Goal: Task Accomplishment & Management: Manage account settings

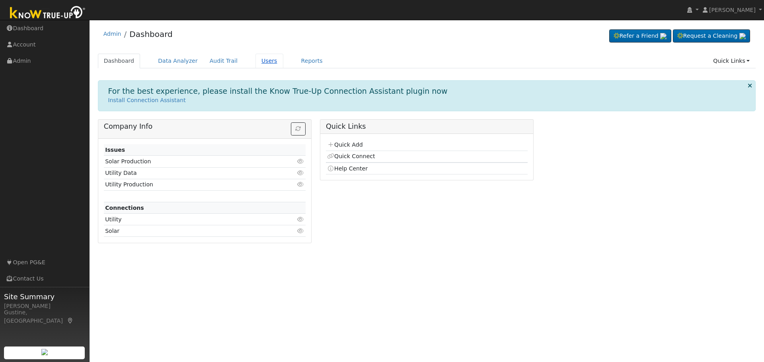
click at [265, 65] on link "Users" at bounding box center [269, 61] width 28 height 15
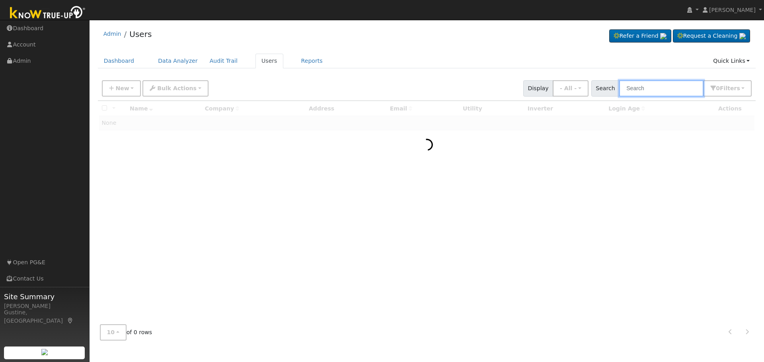
click at [633, 94] on input "text" at bounding box center [661, 88] width 84 height 16
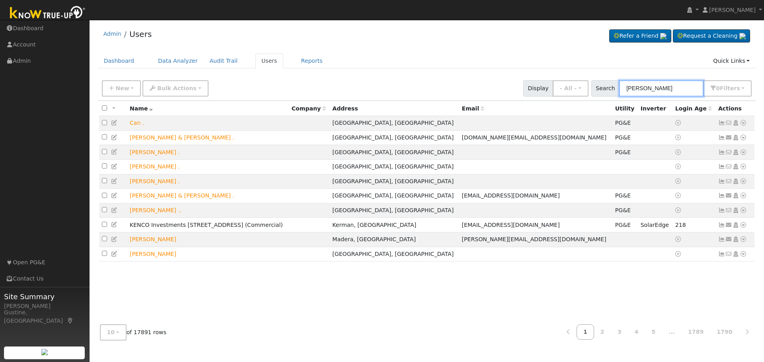
type input "[PERSON_NAME]"
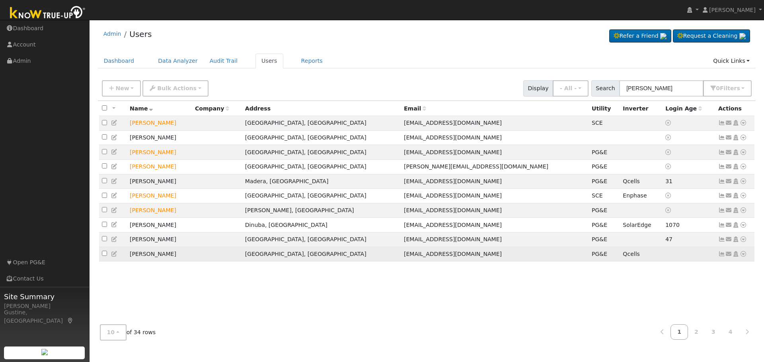
click at [721, 257] on link at bounding box center [721, 254] width 7 height 6
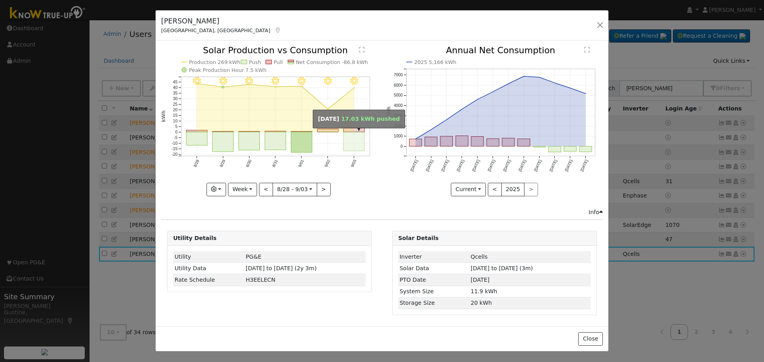
click at [358, 136] on rect "onclick=""" at bounding box center [354, 141] width 21 height 19
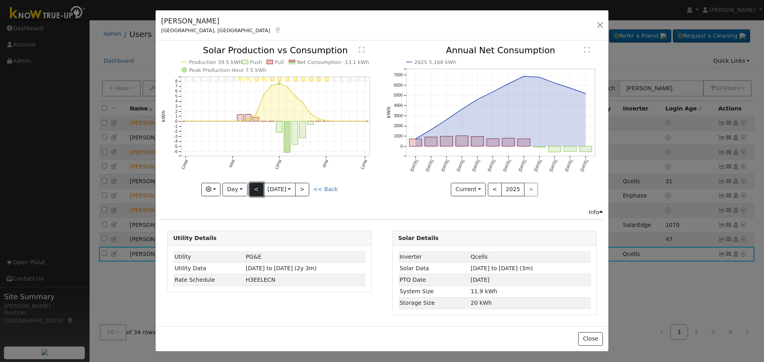
click at [258, 189] on button "<" at bounding box center [256, 190] width 14 height 14
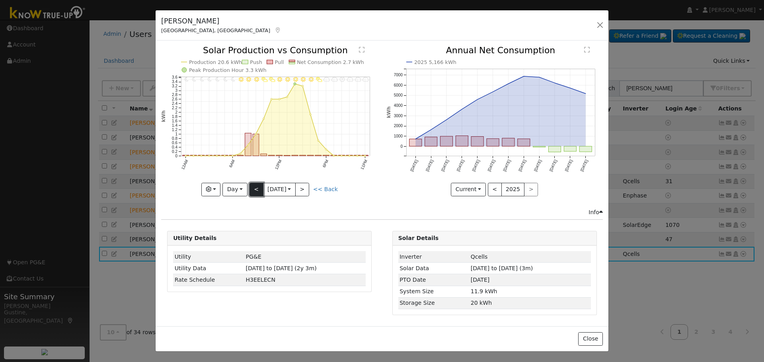
click at [258, 189] on button "<" at bounding box center [256, 190] width 14 height 14
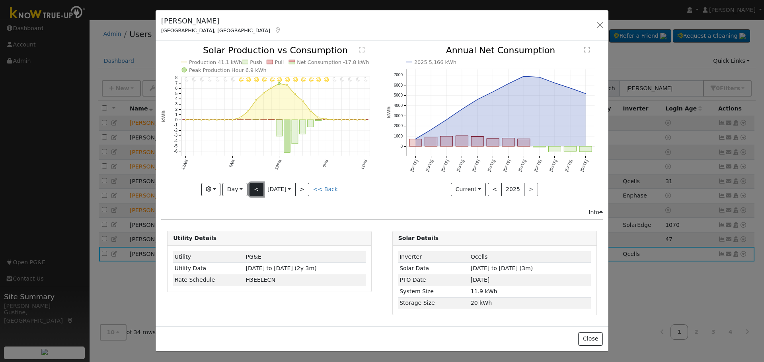
click at [258, 189] on button "<" at bounding box center [256, 190] width 14 height 14
click at [258, 189] on div "11PM - Clear 10PM - Clear 9PM - Clear 8PM - Clear 7PM - Clear 6PM - Clear 5PM -…" at bounding box center [269, 121] width 216 height 150
click at [258, 189] on button "<" at bounding box center [256, 190] width 14 height 14
click at [0, 0] on div at bounding box center [0, 0] width 0 height 0
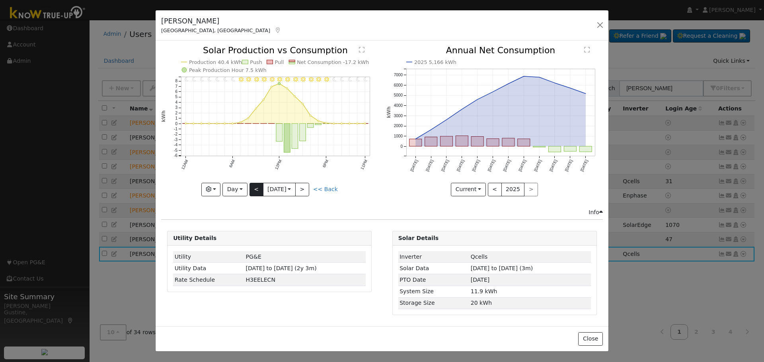
click at [258, 189] on div at bounding box center [269, 121] width 216 height 150
click at [257, 189] on button "<" at bounding box center [256, 190] width 14 height 14
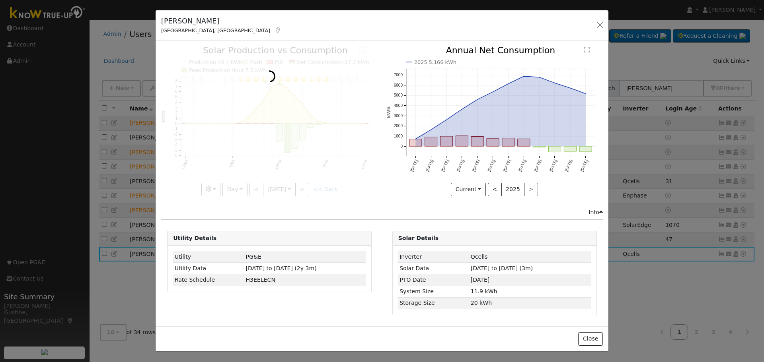
click at [257, 189] on div at bounding box center [269, 121] width 216 height 150
click at [255, 187] on div at bounding box center [269, 121] width 216 height 150
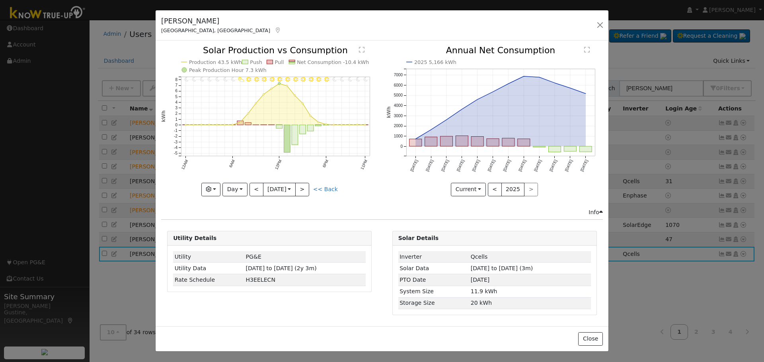
click at [249, 185] on div at bounding box center [269, 121] width 216 height 150
click at [307, 185] on button ">" at bounding box center [302, 190] width 14 height 14
type input "[DATE]"
click at [601, 29] on button "button" at bounding box center [599, 24] width 11 height 11
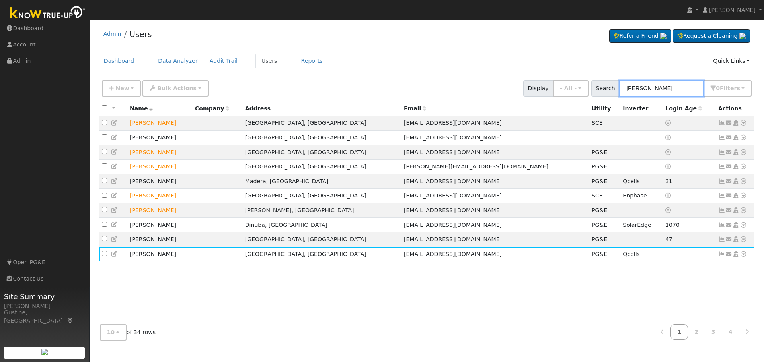
drag, startPoint x: 658, startPoint y: 89, endPoint x: 539, endPoint y: 83, distance: 119.5
click at [539, 83] on div "New Add User Quick Add Quick Connect Quick Convert Lead Bulk Actions Send Email…" at bounding box center [426, 87] width 653 height 19
type input "[PERSON_NAME]"
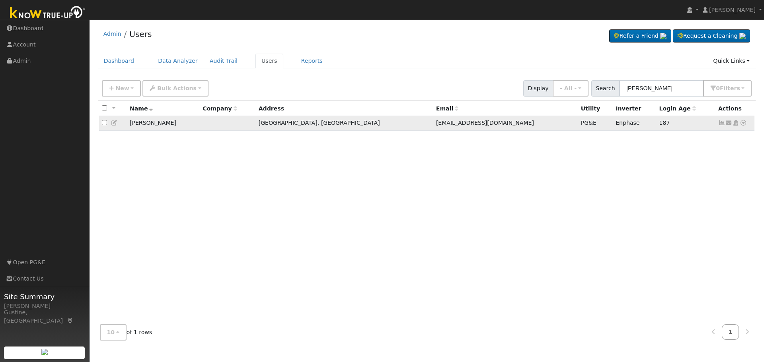
click at [723, 125] on icon at bounding box center [721, 123] width 7 height 6
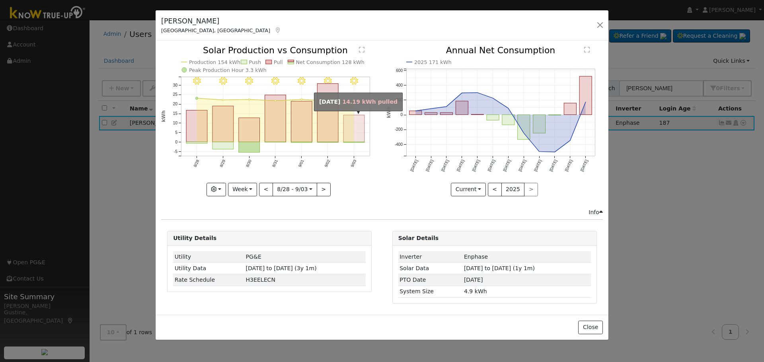
click at [348, 122] on rect "onclick=""" at bounding box center [354, 128] width 21 height 27
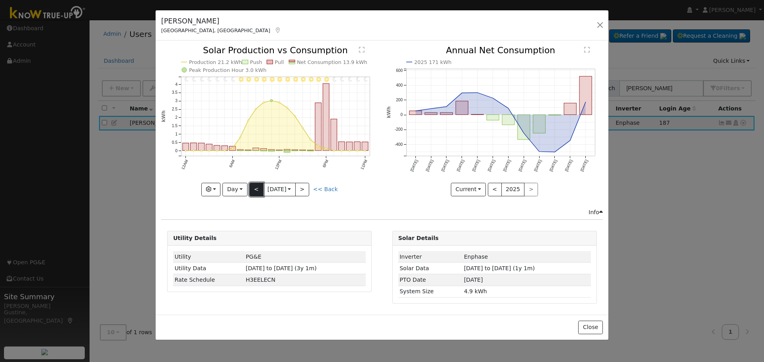
click at [252, 189] on button "<" at bounding box center [256, 190] width 14 height 14
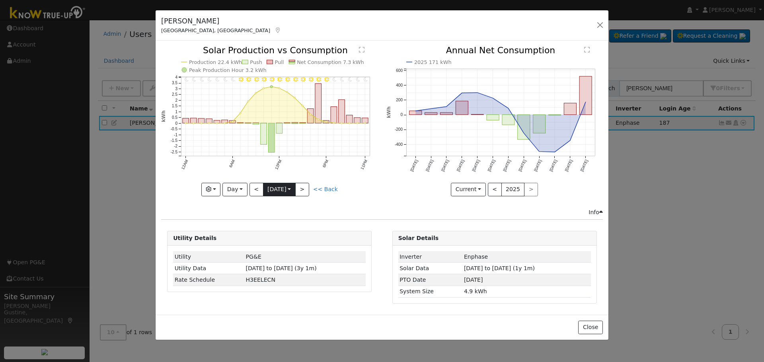
click at [294, 187] on input "[DATE]" at bounding box center [279, 189] width 32 height 13
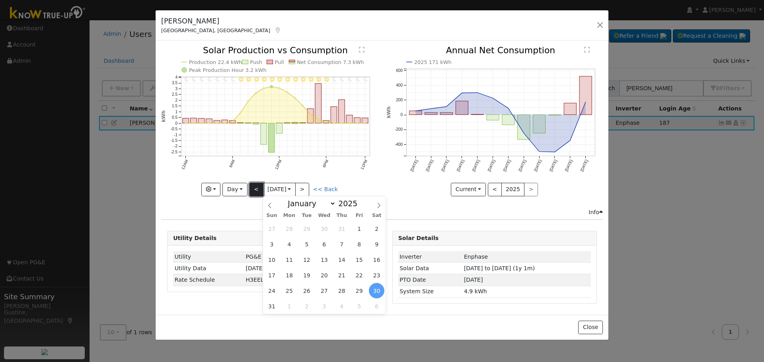
click at [258, 189] on button "<" at bounding box center [256, 190] width 14 height 14
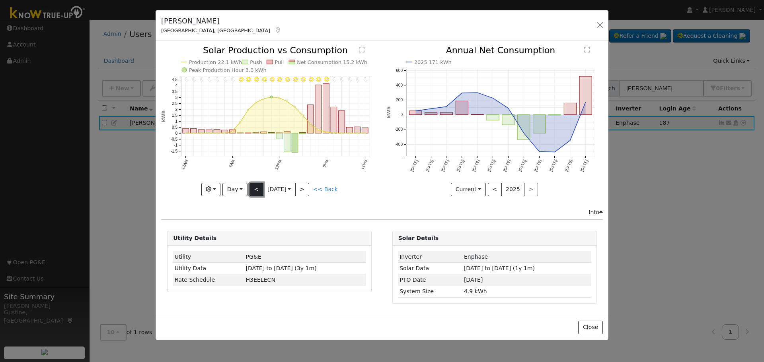
click at [258, 189] on button "<" at bounding box center [256, 190] width 14 height 14
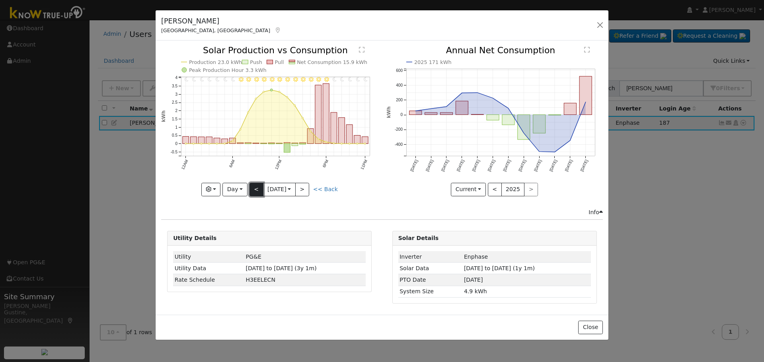
click at [258, 189] on button "<" at bounding box center [256, 190] width 14 height 14
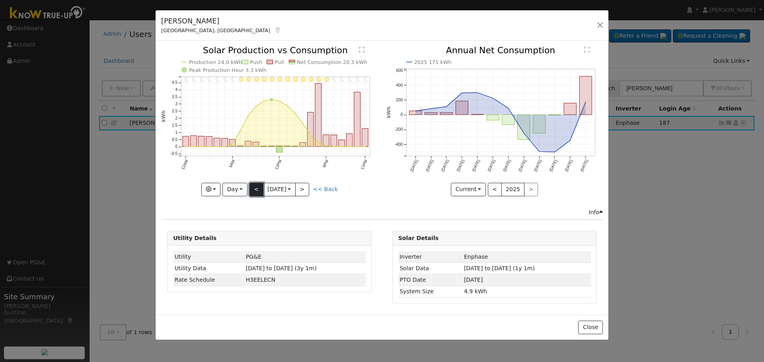
click at [258, 189] on button "<" at bounding box center [256, 190] width 14 height 14
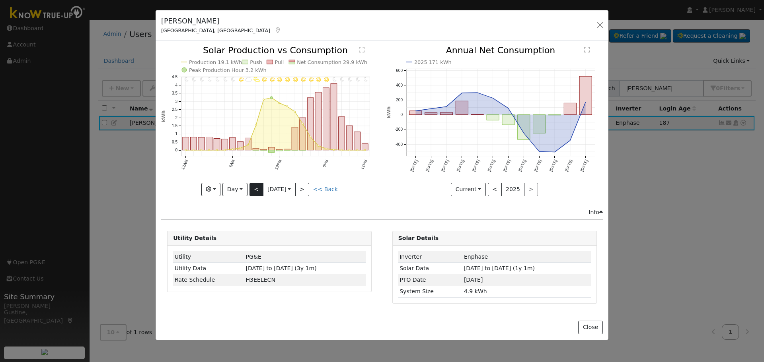
click at [258, 189] on div "11PM - Clear 10PM - Clear 9PM - Clear 8PM - Clear 7PM - Clear 6PM - Clear 5PM -…" at bounding box center [269, 121] width 216 height 150
click at [258, 189] on button "<" at bounding box center [256, 190] width 14 height 14
type input "[DATE]"
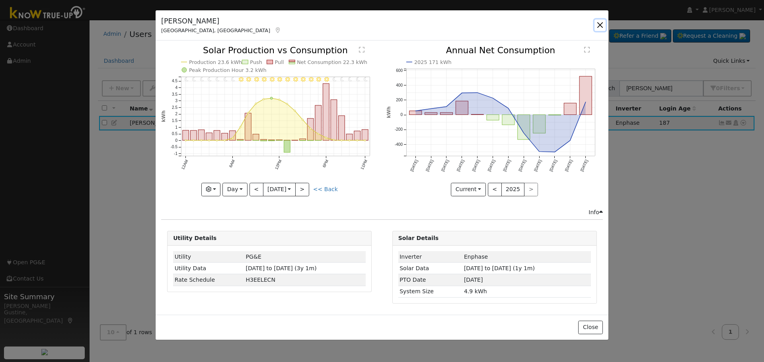
click at [602, 28] on button "button" at bounding box center [599, 24] width 11 height 11
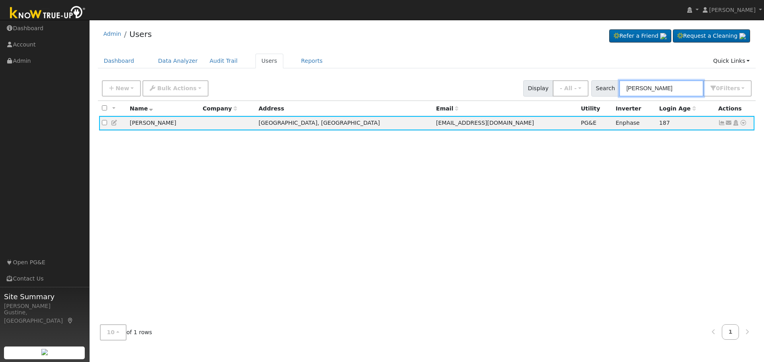
drag, startPoint x: 671, startPoint y: 87, endPoint x: 437, endPoint y: 111, distance: 234.8
click at [450, 111] on div "New Add User Quick Add Quick Connect Quick Convert Lead Bulk Actions Send Email…" at bounding box center [427, 211] width 658 height 271
paste input "[PERSON_NAME], Meldiari"
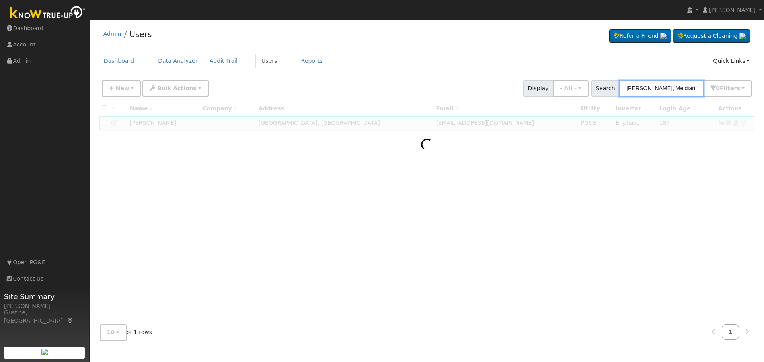
drag, startPoint x: 656, startPoint y: 90, endPoint x: 763, endPoint y: 58, distance: 111.7
click at [763, 83] on div "User Profile First name Last name Email Email Notifications No Emails No Emails…" at bounding box center [427, 191] width 674 height 343
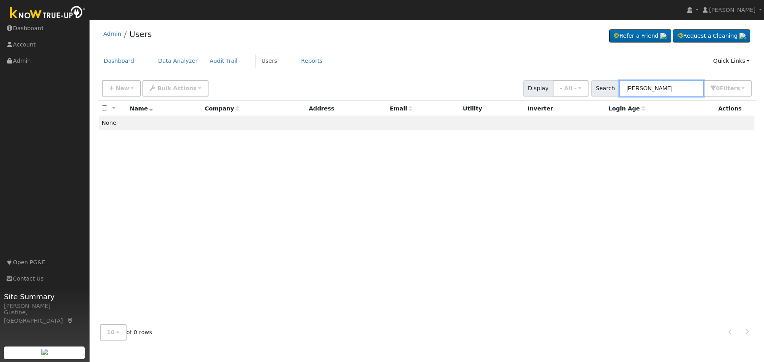
type input "[PERSON_NAME]"
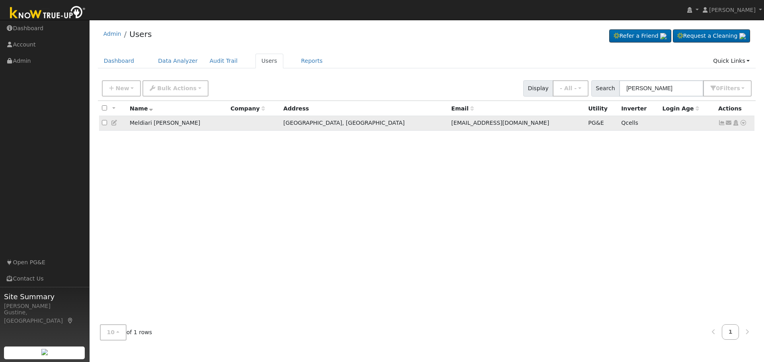
click at [720, 125] on icon at bounding box center [721, 123] width 7 height 6
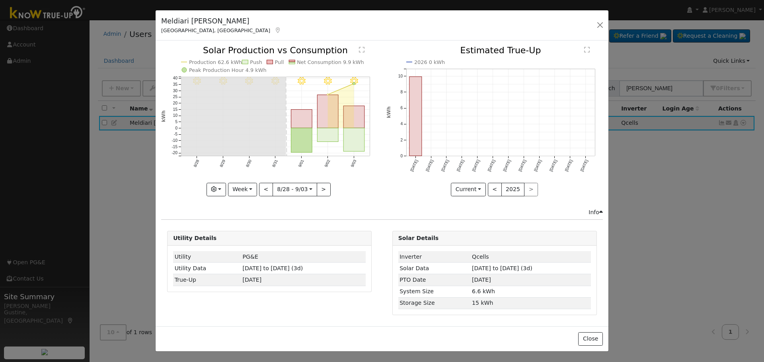
click at [357, 132] on rect "onclick=""" at bounding box center [354, 140] width 21 height 23
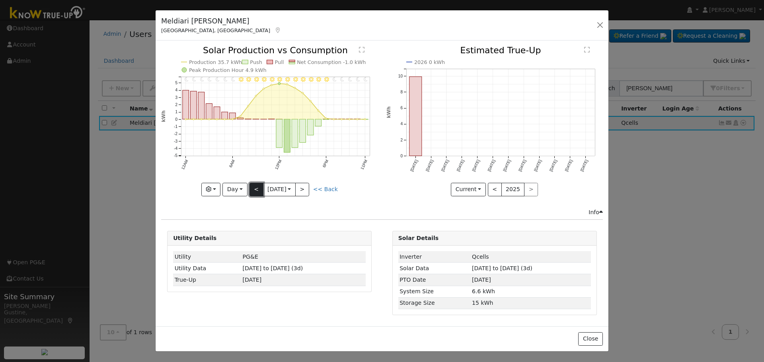
click at [252, 189] on button "<" at bounding box center [256, 190] width 14 height 14
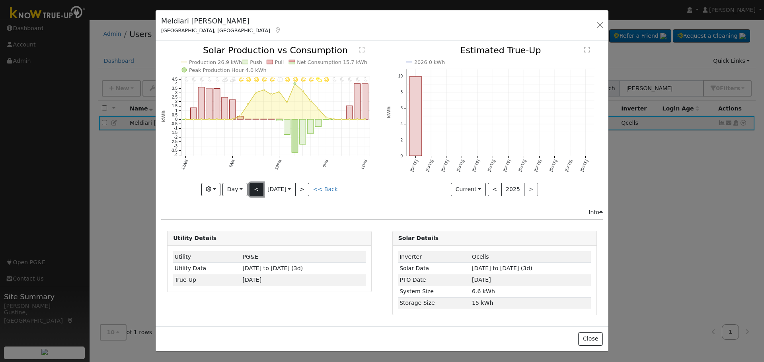
click at [252, 189] on button "<" at bounding box center [256, 190] width 14 height 14
type input "[DATE]"
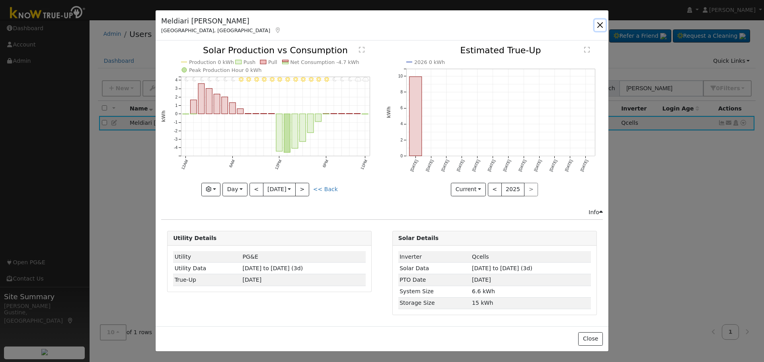
click at [603, 22] on button "button" at bounding box center [599, 24] width 11 height 11
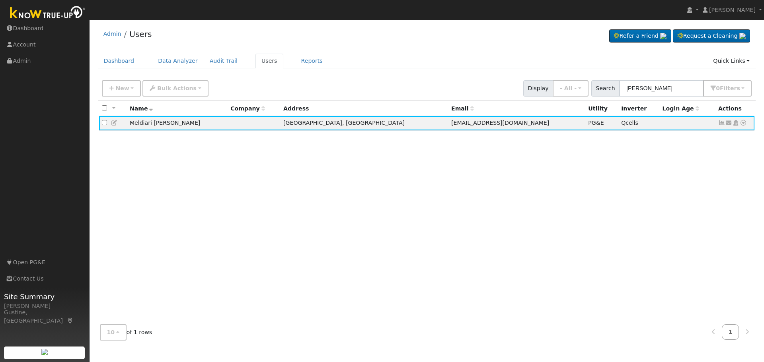
click at [129, 225] on div "All None All on page None on page Name Company Address Email Utility Inverter L…" at bounding box center [427, 210] width 658 height 218
click at [72, 141] on ul "Navigation Dashboard Account Admin Links Open PG&E Contact Us" at bounding box center [45, 201] width 90 height 362
click at [649, 88] on input "[PERSON_NAME]" at bounding box center [661, 88] width 84 height 16
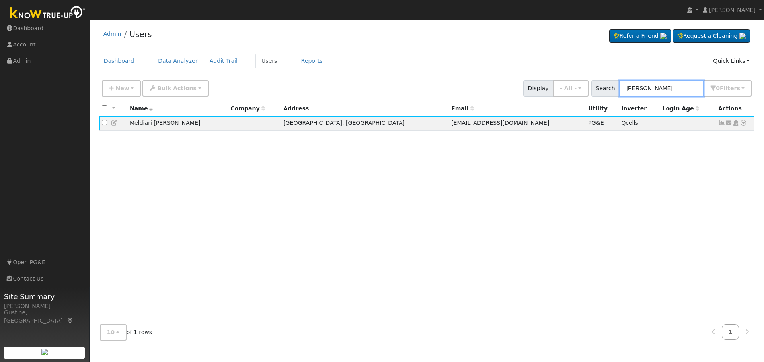
click at [652, 93] on input "[PERSON_NAME]" at bounding box center [661, 88] width 84 height 16
paste input "[PERSON_NAME]"
type input "[PERSON_NAME]"
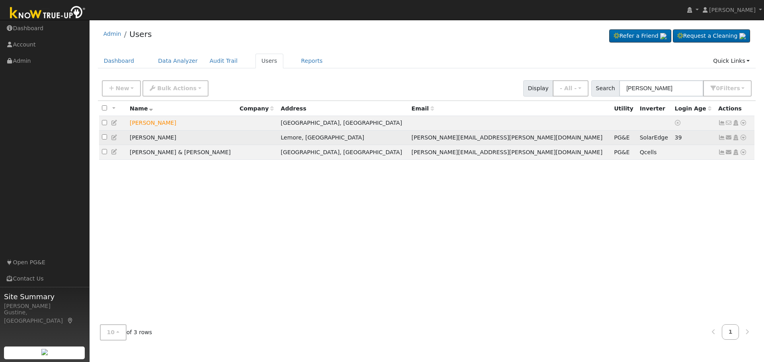
click at [719, 139] on icon at bounding box center [721, 138] width 7 height 6
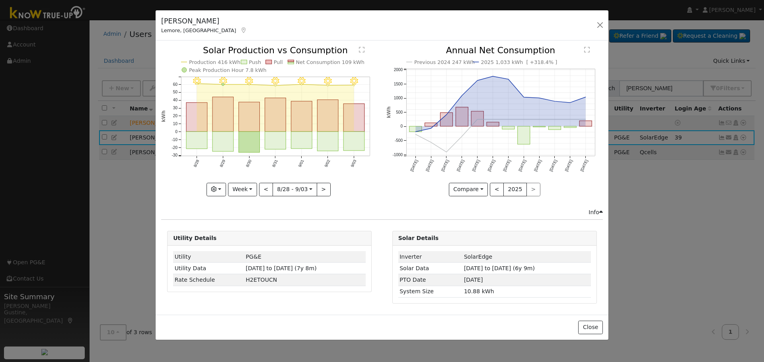
click at [240, 179] on icon "9/03 - MostlyClear 9/02 - Clear 9/01 - Clear 8/31 - Clear 8/30 - Clear 8/29 - C…" at bounding box center [269, 120] width 216 height 149
click at [241, 190] on button "Week" at bounding box center [242, 190] width 29 height 14
click at [259, 243] on link "Year" at bounding box center [255, 239] width 55 height 11
type input "[DATE]"
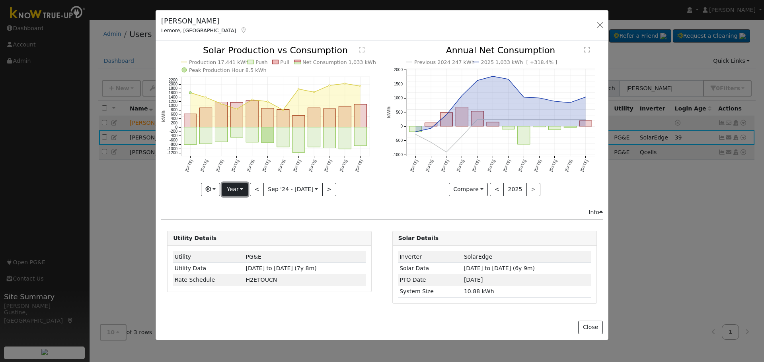
click at [245, 195] on button "Year" at bounding box center [234, 190] width 25 height 14
click at [248, 247] on link "Custom" at bounding box center [249, 250] width 55 height 11
click at [234, 189] on button "Custom" at bounding box center [221, 190] width 35 height 14
click at [228, 251] on link "Custom" at bounding box center [231, 250] width 55 height 11
click at [271, 190] on input "[DATE]" at bounding box center [267, 189] width 25 height 13
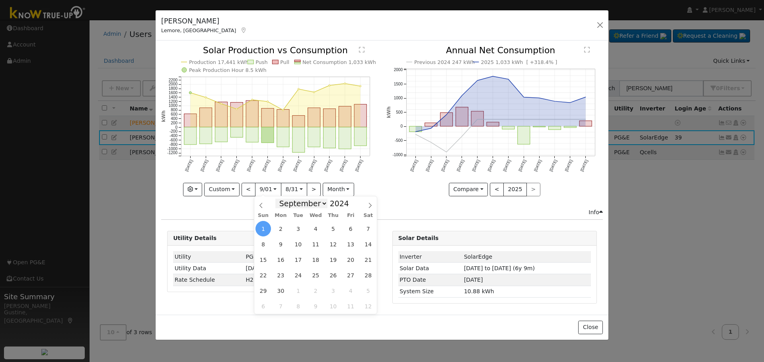
click at [303, 208] on select "January February March April May June July August September October November De…" at bounding box center [301, 204] width 52 height 10
select select "0"
click at [282, 199] on select "January February March April May June July August September October November De…" at bounding box center [301, 204] width 52 height 10
click at [279, 231] on span "1" at bounding box center [281, 229] width 16 height 16
type input "[DATE]"
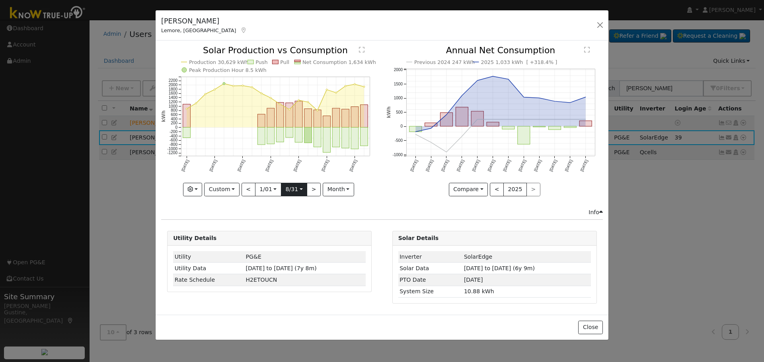
click at [291, 194] on input "[DATE]" at bounding box center [293, 189] width 25 height 13
click at [290, 193] on input "[DATE]" at bounding box center [293, 189] width 25 height 13
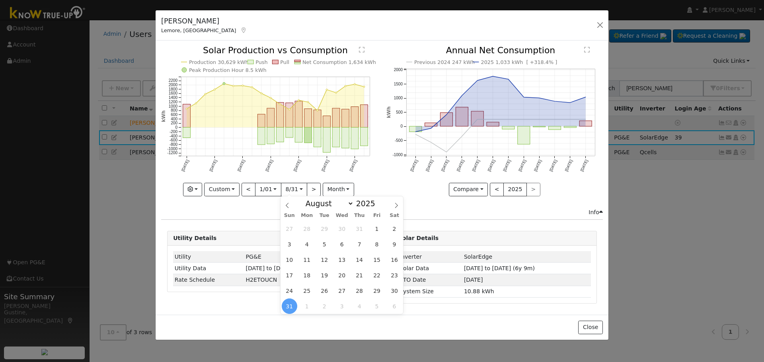
click at [313, 171] on icon "Production 30,629 kWh Push Pull Net Consumption 1,634 kWh Peak Production Hour …" at bounding box center [269, 120] width 216 height 149
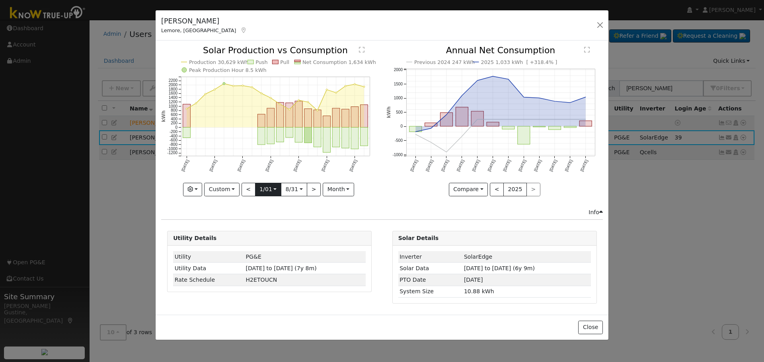
click at [277, 191] on input "[DATE]" at bounding box center [267, 189] width 25 height 13
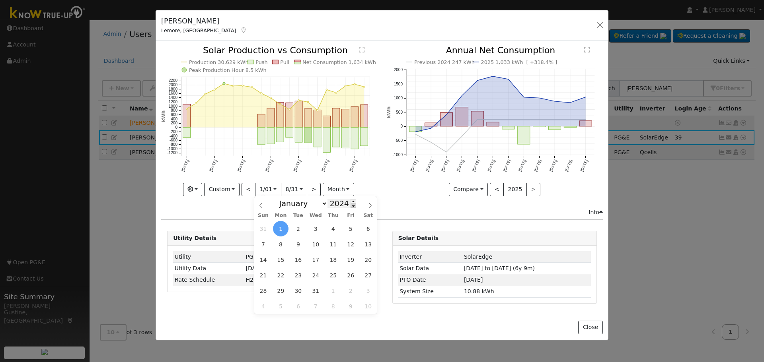
click at [351, 206] on span at bounding box center [354, 206] width 6 height 4
click at [351, 201] on span at bounding box center [354, 201] width 6 height 4
type input "2025"
click at [313, 228] on span "1" at bounding box center [316, 229] width 16 height 16
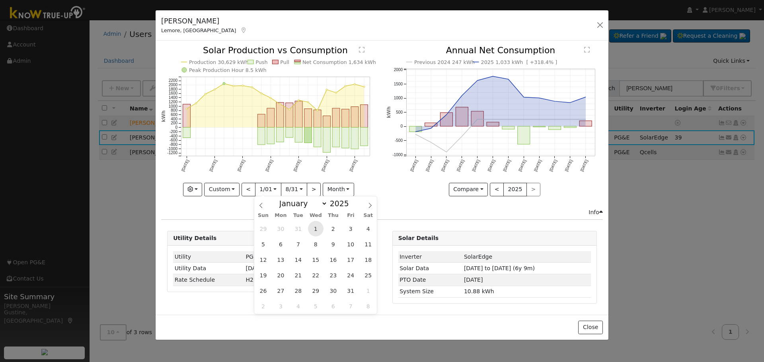
scroll to position [0, 6]
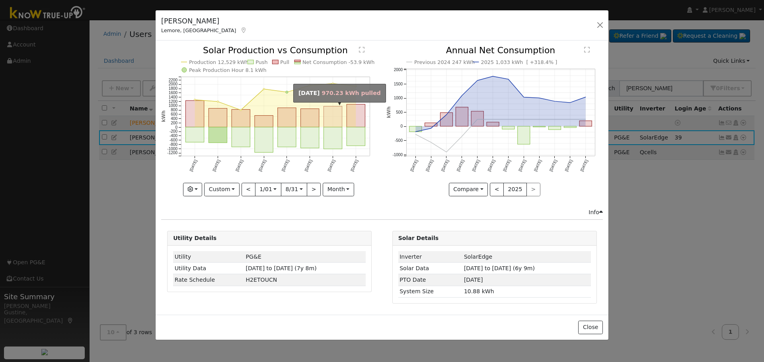
click at [334, 119] on rect "onclick=""" at bounding box center [333, 117] width 18 height 21
type input "[DATE]"
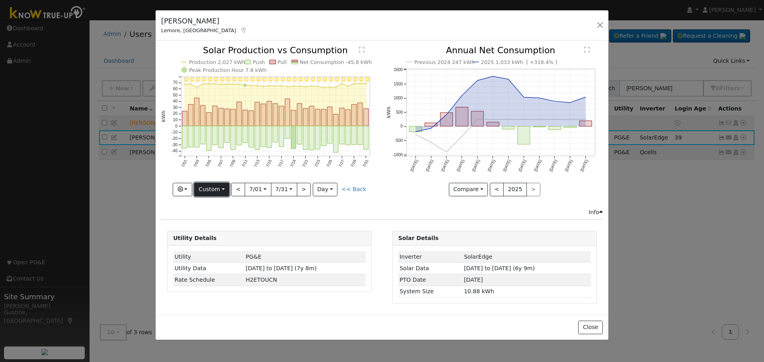
click at [218, 189] on button "Custom" at bounding box center [211, 190] width 35 height 14
click at [240, 187] on button "<" at bounding box center [238, 190] width 14 height 14
type input "[DATE]"
click at [216, 192] on button "Custom" at bounding box center [211, 190] width 35 height 14
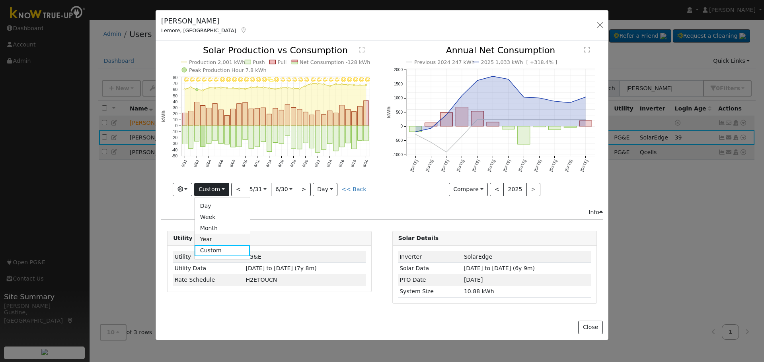
click at [225, 243] on link "Year" at bounding box center [222, 239] width 55 height 11
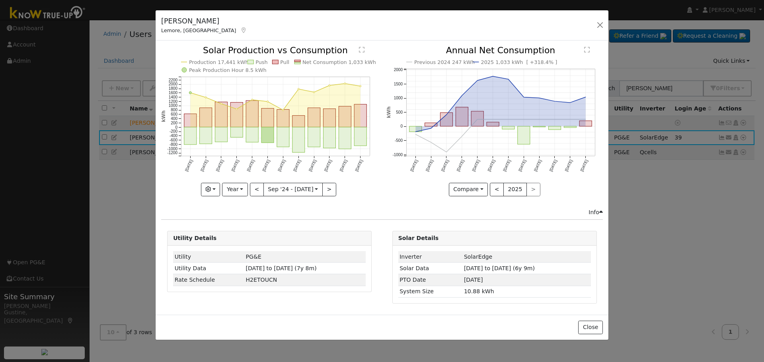
click at [201, 188] on icon "Production 17,441 kWh Push Pull Net Consumption 1,033 kWh Peak Production Hour …" at bounding box center [269, 120] width 216 height 149
click at [206, 190] on button "button" at bounding box center [210, 190] width 19 height 14
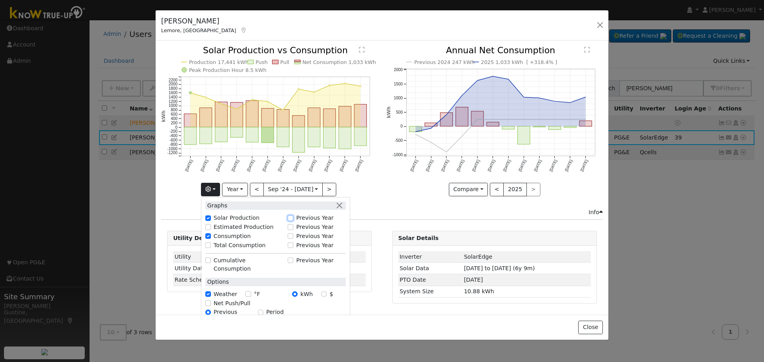
click at [293, 216] on input "Previous Year" at bounding box center [291, 219] width 6 height 6
checkbox input "true"
click at [276, 115] on icon "Production 2024 18,440 kWh Production 2025 17,441 kWh Push Pull Net Consumption…" at bounding box center [269, 120] width 216 height 149
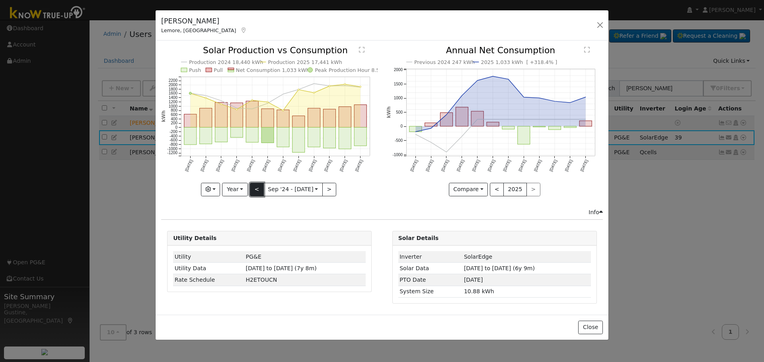
click at [255, 191] on button "<" at bounding box center [257, 190] width 14 height 14
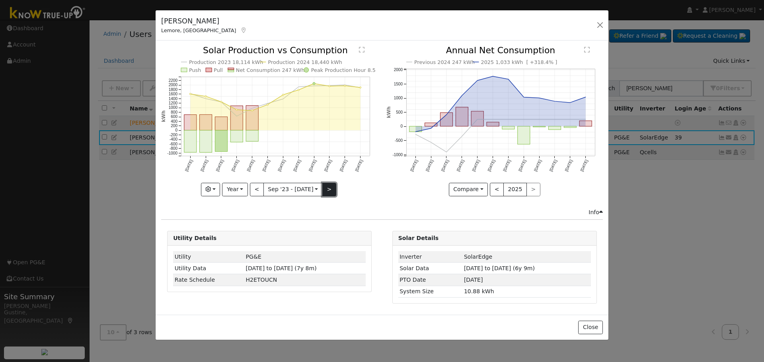
click at [327, 190] on button ">" at bounding box center [329, 190] width 14 height 14
type input "[DATE]"
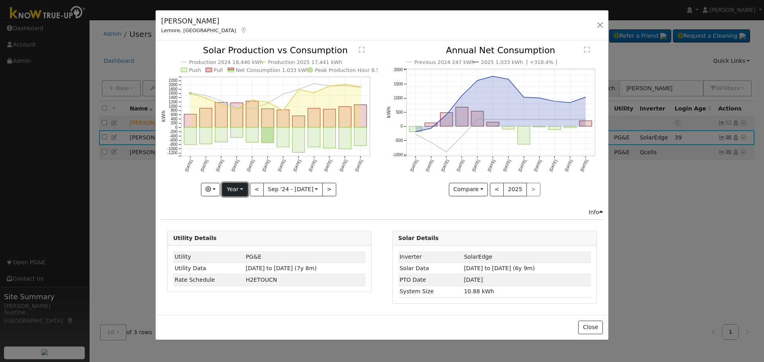
click at [246, 192] on button "Year" at bounding box center [234, 190] width 25 height 14
click at [257, 250] on link "Custom" at bounding box center [249, 250] width 55 height 11
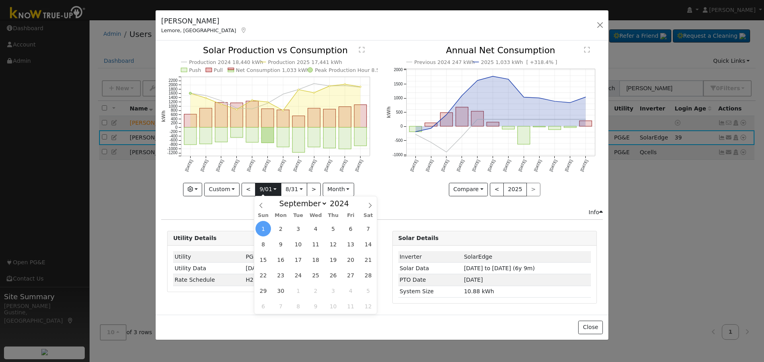
click at [267, 192] on input "[DATE]" at bounding box center [267, 189] width 25 height 13
click at [288, 202] on select "January February March April May June July August September October November De…" at bounding box center [301, 204] width 52 height 10
click at [282, 199] on select "January February March April May June July August September October November De…" at bounding box center [301, 204] width 52 height 10
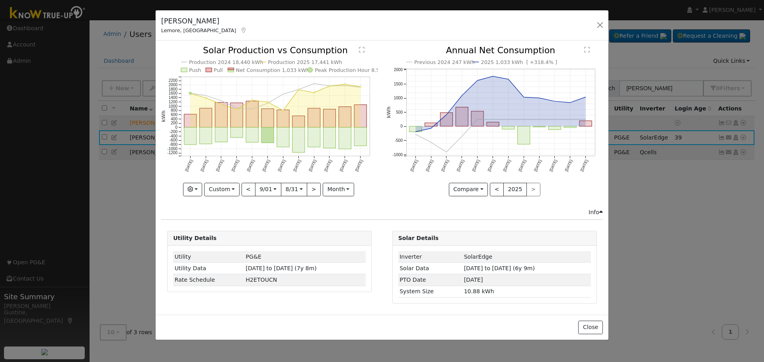
click at [358, 175] on icon "Production 2024 18,440 kWh Production 2025 17,441 kWh Push Pull Net Consumption…" at bounding box center [269, 120] width 216 height 149
click at [265, 190] on input "[DATE]" at bounding box center [267, 189] width 25 height 13
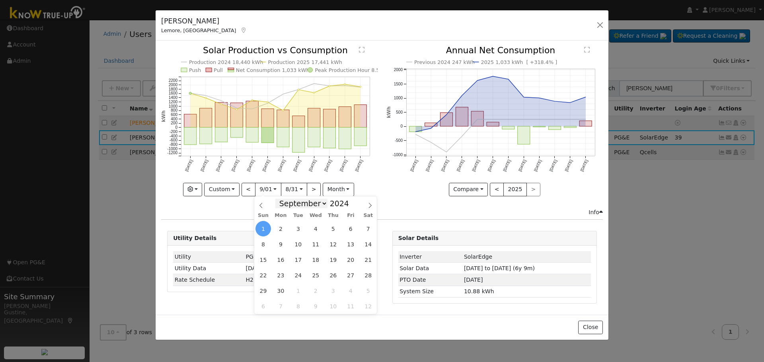
click at [287, 203] on select "January February March April May June July August September October November De…" at bounding box center [301, 204] width 52 height 10
select select "0"
click at [282, 199] on select "January February March April May June July August September October November De…" at bounding box center [301, 204] width 52 height 10
click at [285, 232] on span "1" at bounding box center [281, 229] width 16 height 16
type input "[DATE]"
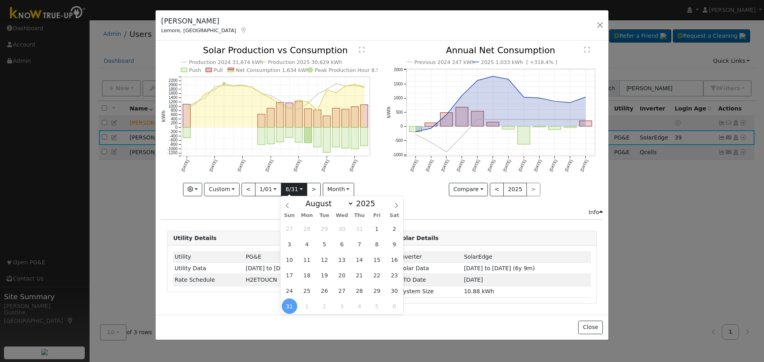
click at [302, 187] on input "[DATE]" at bounding box center [293, 189] width 25 height 13
click at [358, 203] on input "2025" at bounding box center [368, 203] width 29 height 9
click at [377, 208] on span at bounding box center [380, 206] width 6 height 4
type input "2024"
click at [325, 208] on select "January February March April May June July August September October November De…" at bounding box center [328, 204] width 52 height 10
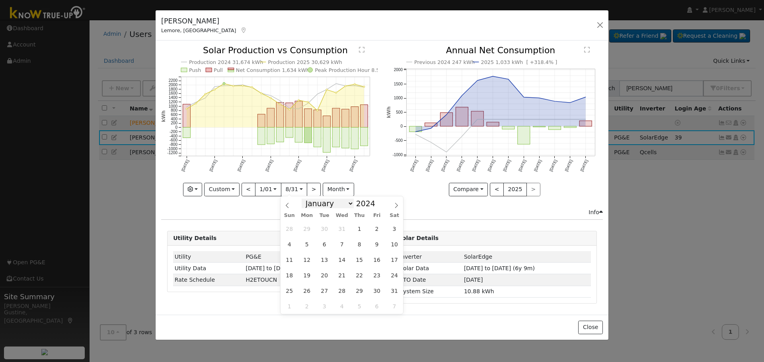
select select "11"
click at [308, 199] on select "January February March April May June July August September October November De…" at bounding box center [328, 204] width 52 height 10
click at [377, 206] on span at bounding box center [380, 206] width 6 height 4
click at [333, 204] on select "January February March April May June July August September October November De…" at bounding box center [328, 204] width 52 height 10
click at [362, 204] on input "2023" at bounding box center [368, 203] width 29 height 9
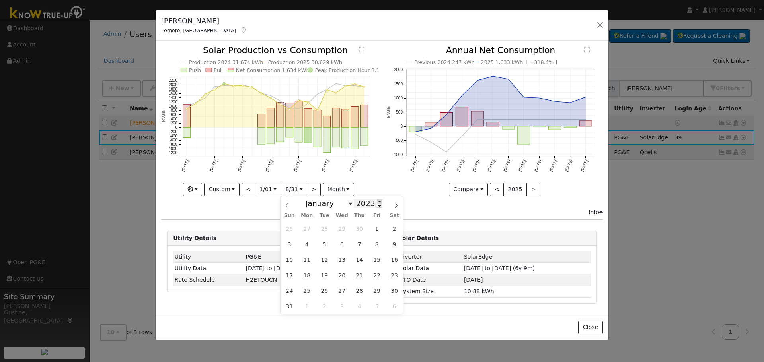
click at [377, 201] on span at bounding box center [380, 201] width 6 height 4
click at [377, 205] on span at bounding box center [380, 206] width 6 height 4
type input "2024"
click at [326, 292] on span "31" at bounding box center [325, 291] width 16 height 16
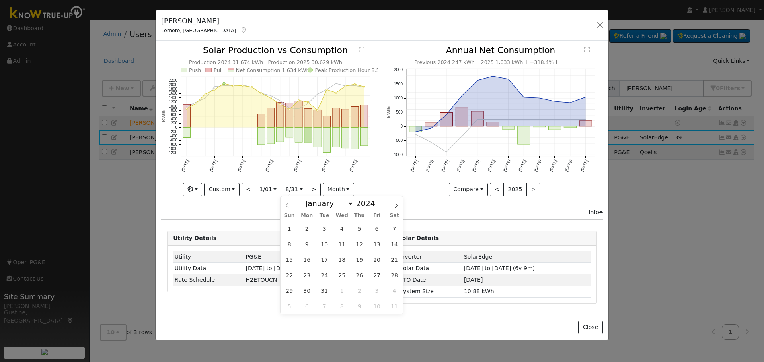
type input "[DATE]"
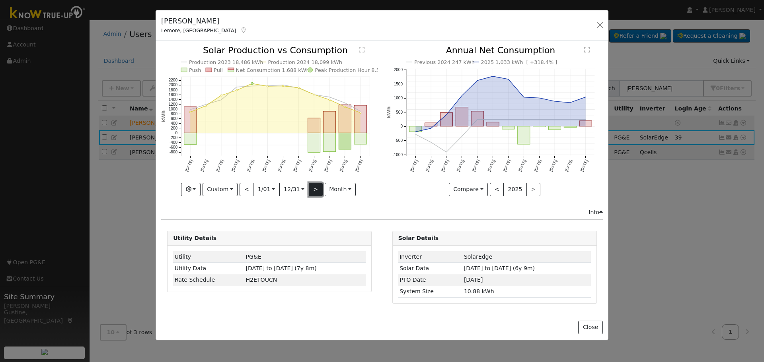
click at [313, 193] on button ">" at bounding box center [316, 190] width 14 height 14
type input "[DATE]"
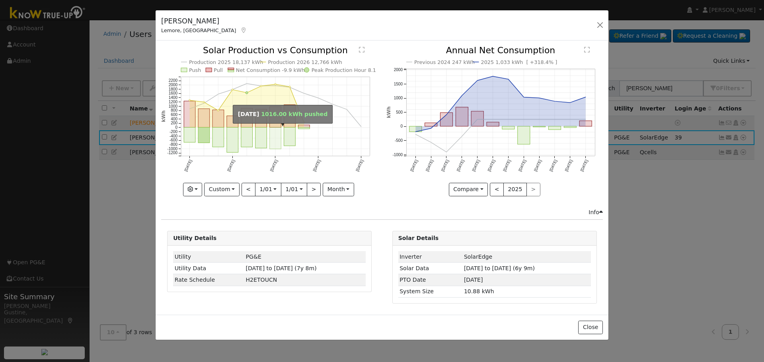
click at [277, 138] on rect "onclick=""" at bounding box center [276, 138] width 12 height 21
type input "[DATE]"
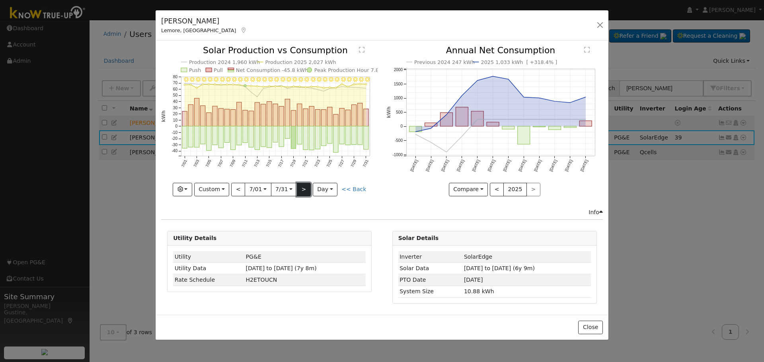
click at [307, 191] on button ">" at bounding box center [304, 190] width 14 height 14
type input "[DATE]"
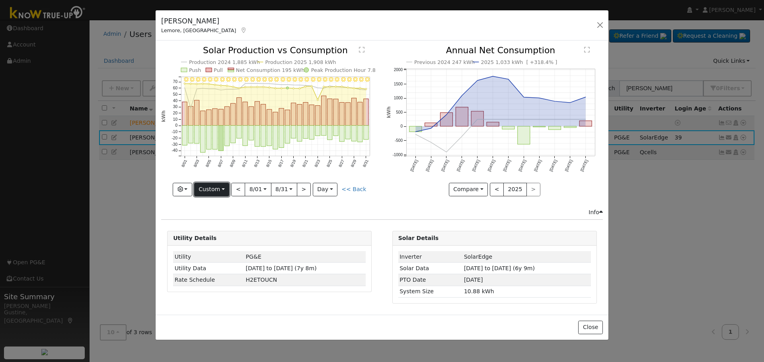
click at [227, 193] on button "Custom" at bounding box center [211, 190] width 35 height 14
click at [240, 238] on link "Year" at bounding box center [222, 239] width 55 height 11
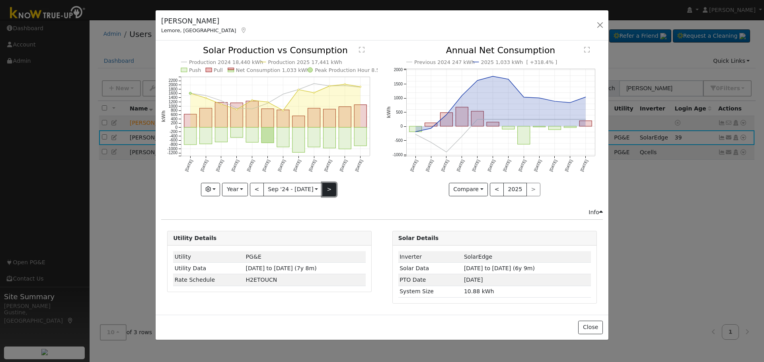
click at [329, 188] on button ">" at bounding box center [329, 190] width 14 height 14
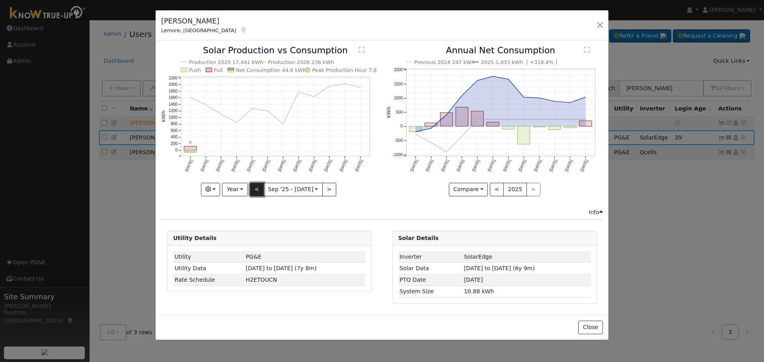
click at [257, 189] on button "<" at bounding box center [257, 190] width 14 height 14
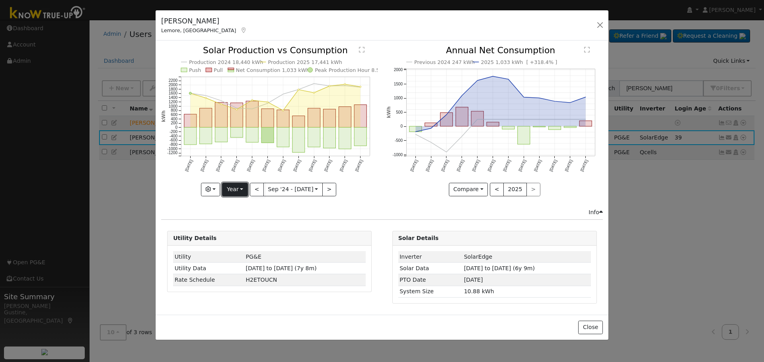
click at [240, 189] on button "Year" at bounding box center [234, 190] width 25 height 14
click at [261, 224] on link "Month" at bounding box center [249, 228] width 55 height 11
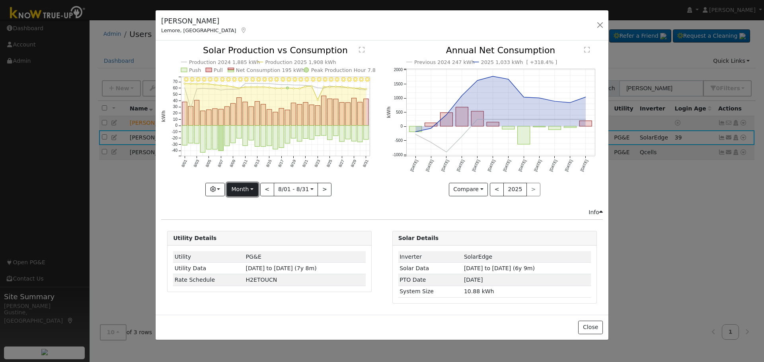
drag, startPoint x: 237, startPoint y: 183, endPoint x: 237, endPoint y: 193, distance: 9.9
click at [237, 185] on button "Month" at bounding box center [242, 190] width 31 height 14
click at [263, 242] on link "Year" at bounding box center [254, 239] width 55 height 11
type input "[DATE]"
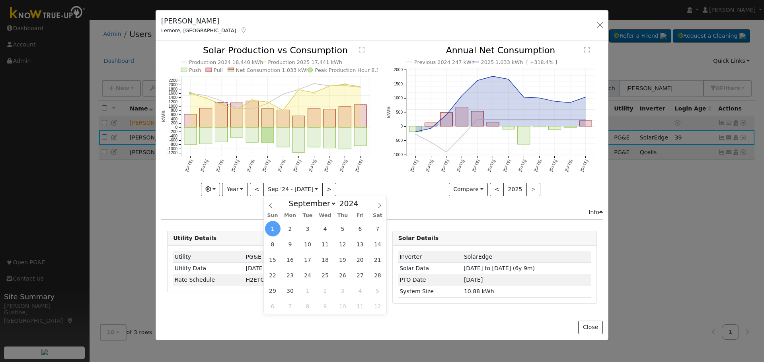
click at [289, 189] on input "[DATE]" at bounding box center [293, 189] width 58 height 13
click at [317, 201] on select "January February March April May June July August September October November De…" at bounding box center [310, 204] width 52 height 10
click at [291, 199] on select "January February March April May June July August September October November De…" at bounding box center [310, 204] width 52 height 10
click at [320, 207] on select "January February March April May June July August September October November De…" at bounding box center [310, 204] width 52 height 10
select select "0"
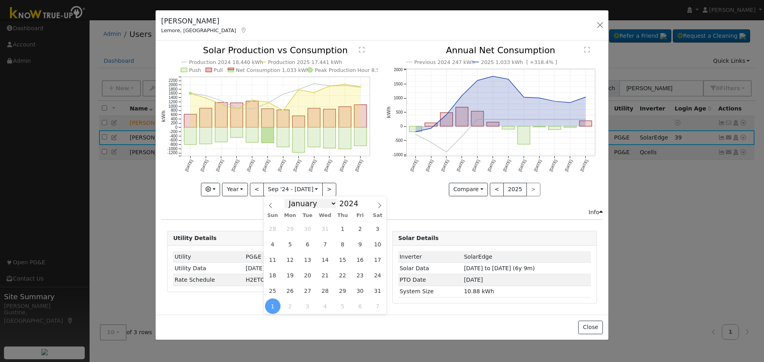
click at [291, 199] on select "January February March April May June July August September October November De…" at bounding box center [310, 204] width 52 height 10
click at [295, 230] on span "1" at bounding box center [290, 229] width 16 height 16
type input "[DATE]"
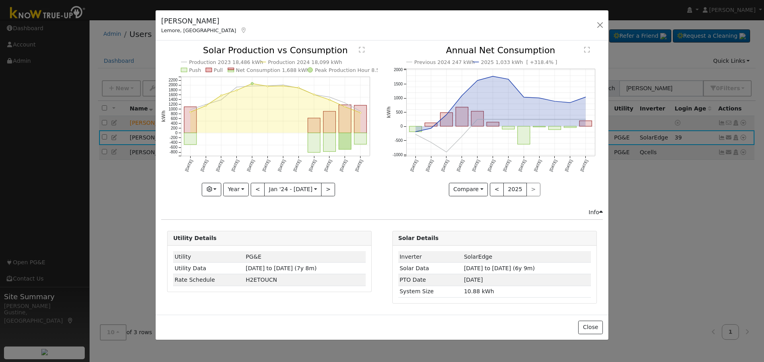
click at [305, 192] on input "[DATE]" at bounding box center [293, 189] width 56 height 13
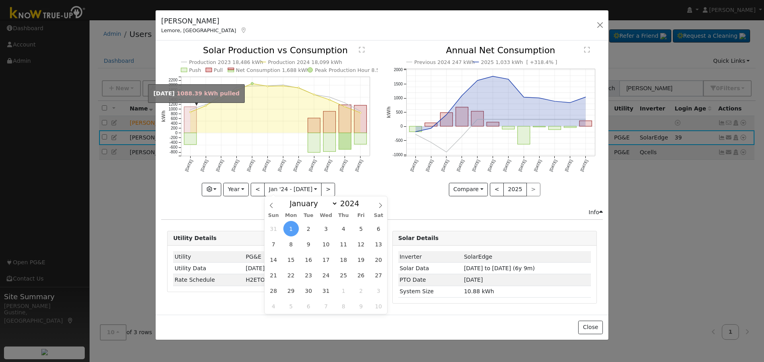
click at [186, 125] on rect "onclick=""" at bounding box center [190, 120] width 12 height 26
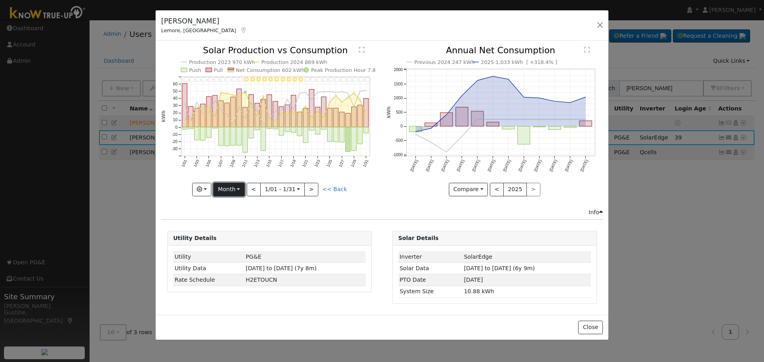
click at [234, 194] on button "Month" at bounding box center [228, 190] width 31 height 14
click at [245, 247] on link "Custom" at bounding box center [241, 250] width 55 height 11
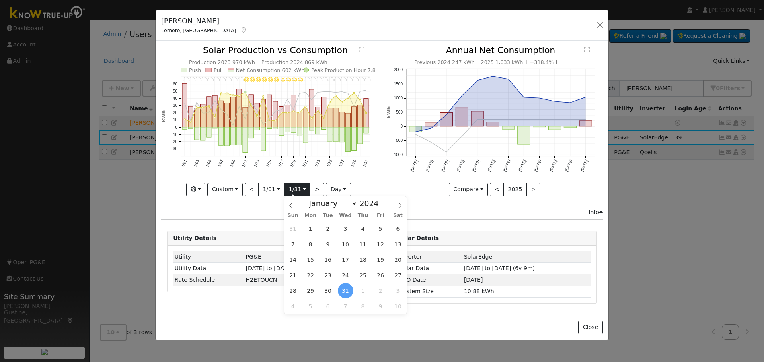
click at [305, 188] on input "[DATE]" at bounding box center [296, 189] width 25 height 13
click at [338, 202] on select "January February March April May June July August September October November De…" at bounding box center [331, 204] width 52 height 10
select select "11"
click at [311, 199] on select "January February March April May June July August September October November De…" at bounding box center [331, 204] width 52 height 10
click at [329, 292] on span "31" at bounding box center [328, 291] width 16 height 16
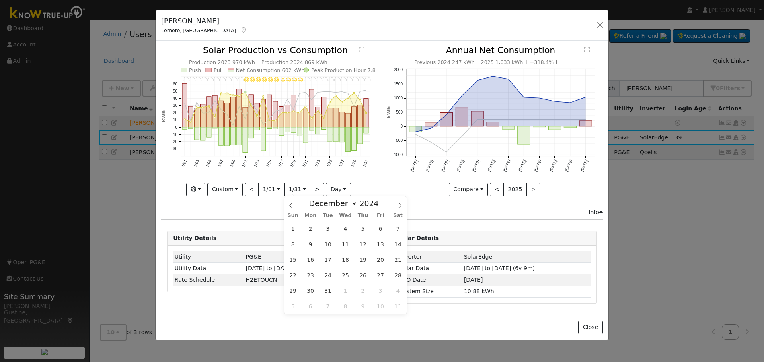
type input "[DATE]"
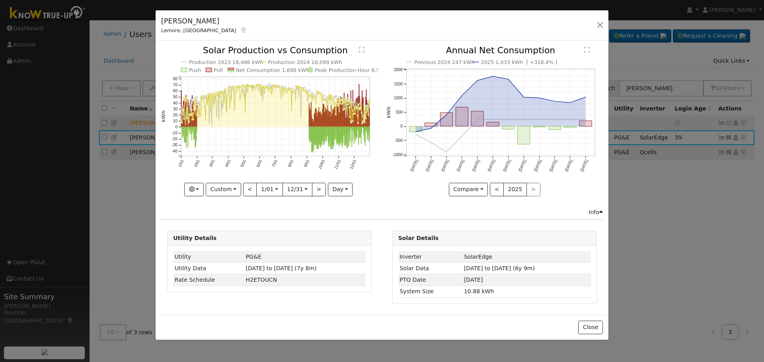
click at [361, 195] on icon "Production 2023 18,486 kWh Production 2024 18,099 kWh Push Pull Net Consumption…" at bounding box center [269, 120] width 216 height 149
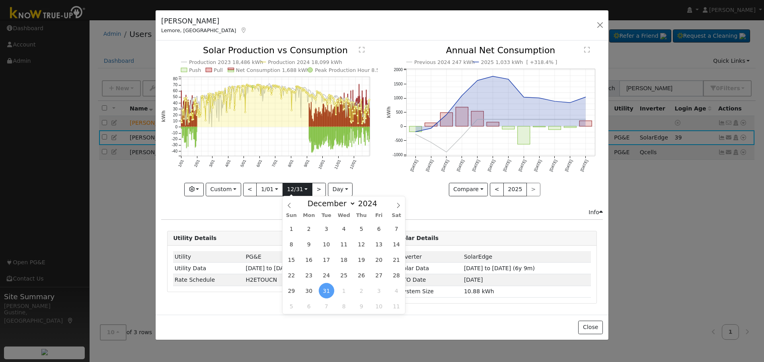
click at [295, 189] on input "[DATE]" at bounding box center [297, 189] width 29 height 13
click at [361, 186] on icon "Production 2023 18,486 kWh Production 2024 18,099 kWh Push Pull Net Consumption…" at bounding box center [269, 120] width 216 height 149
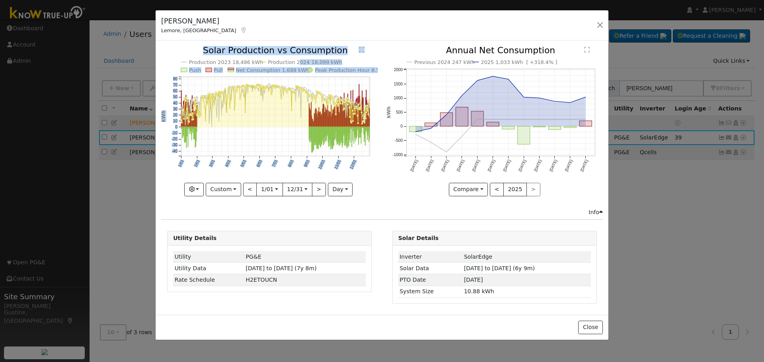
drag, startPoint x: 296, startPoint y: 64, endPoint x: 283, endPoint y: 80, distance: 20.6
click at [283, 80] on icon "Production 2023 18,486 kWh Production 2024 18,099 kWh Push Pull Net Consumption…" at bounding box center [269, 120] width 216 height 149
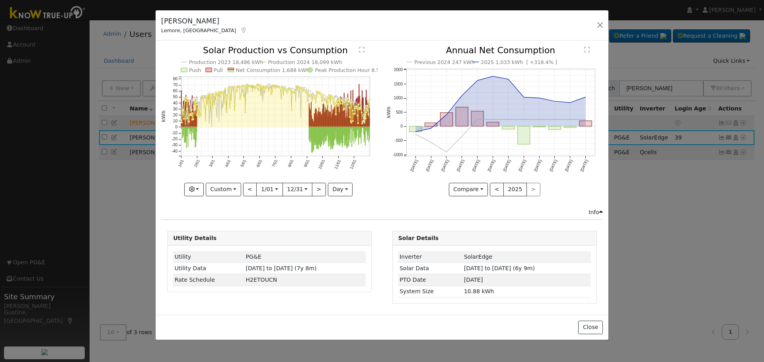
click at [181, 55] on icon "Production 2023 18,486 kWh Production 2024 18,099 kWh Push Pull Net Consumption…" at bounding box center [269, 120] width 216 height 149
click at [319, 189] on button ">" at bounding box center [319, 190] width 14 height 14
type input "[DATE]"
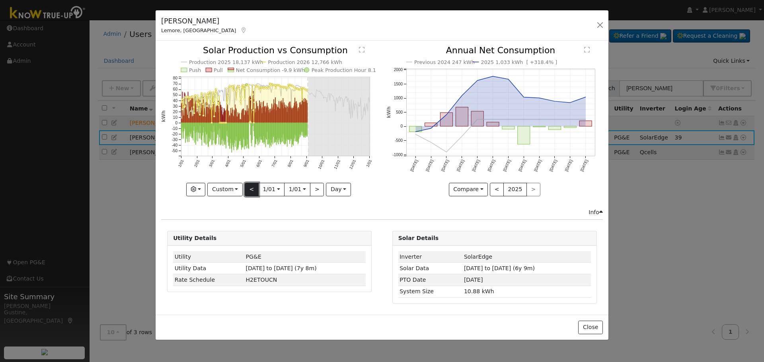
click at [254, 189] on button "<" at bounding box center [252, 190] width 14 height 14
type input "[DATE]"
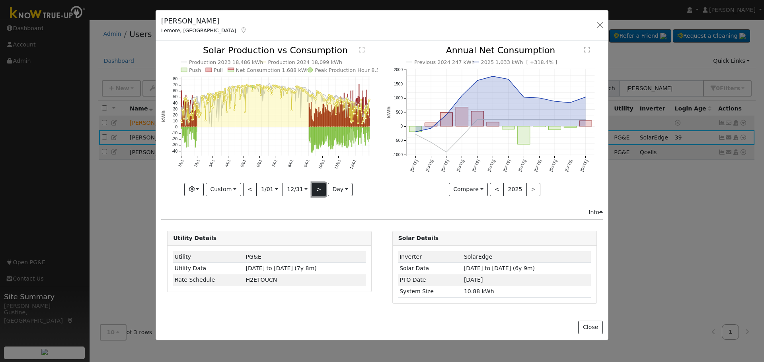
click at [315, 189] on button ">" at bounding box center [319, 190] width 14 height 14
type input "[DATE]"
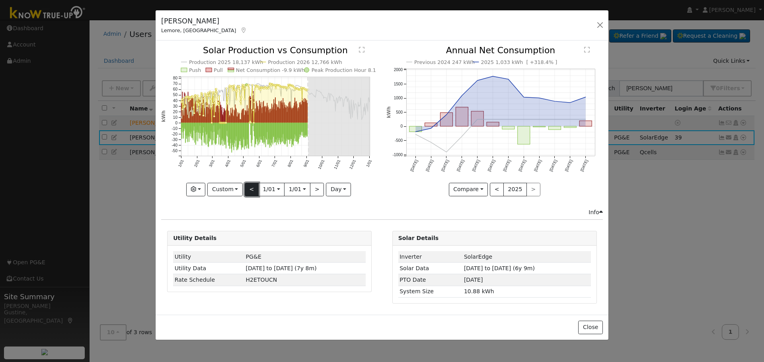
click at [255, 185] on button "<" at bounding box center [252, 190] width 14 height 14
type input "[DATE]"
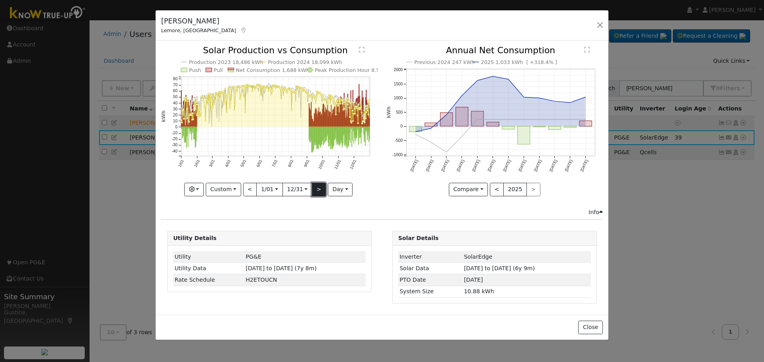
click at [323, 188] on button ">" at bounding box center [319, 190] width 14 height 14
type input "[DATE]"
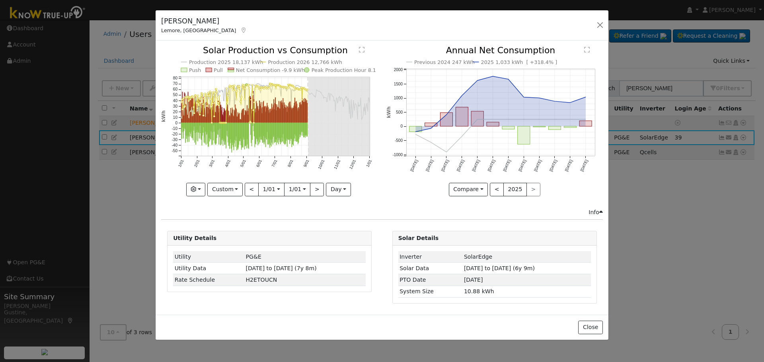
drag, startPoint x: 231, startPoint y: 61, endPoint x: 240, endPoint y: 62, distance: 9.6
click at [240, 62] on text "Production 2025 18,137 kWh" at bounding box center [226, 62] width 74 height 6
click at [264, 62] on icon "Production 2025 18,137 kWh Production 2026 12,766 kWh Push Pull Net Consumption…" at bounding box center [269, 120] width 216 height 149
click at [248, 61] on text "Production 2025 18,137 kWh" at bounding box center [226, 62] width 74 height 6
click at [239, 192] on button "Custom" at bounding box center [224, 190] width 35 height 14
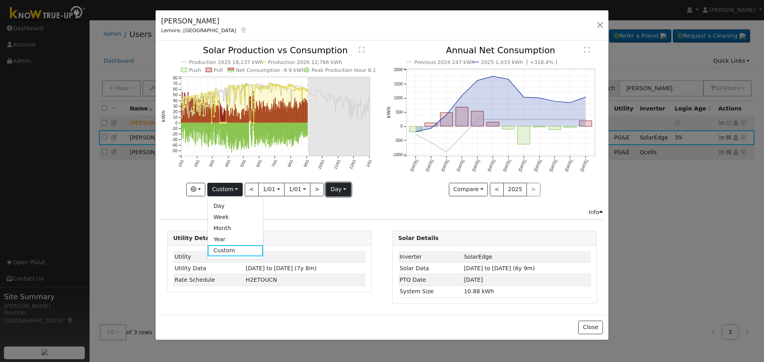
click at [329, 192] on button "day" at bounding box center [338, 190] width 25 height 14
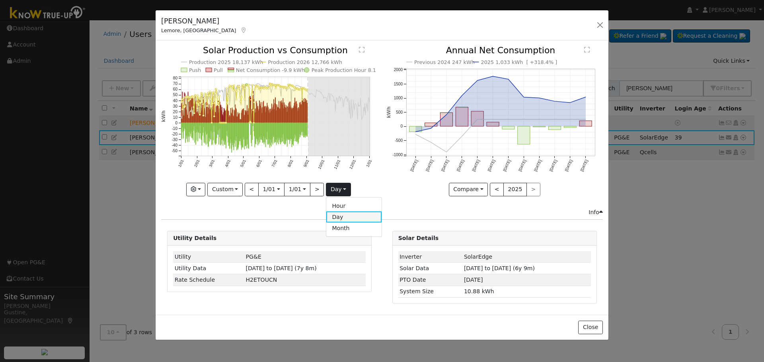
click at [334, 216] on link "Day" at bounding box center [353, 217] width 55 height 11
click at [332, 184] on button "day" at bounding box center [338, 190] width 25 height 14
click at [348, 205] on link "Hour" at bounding box center [353, 206] width 55 height 11
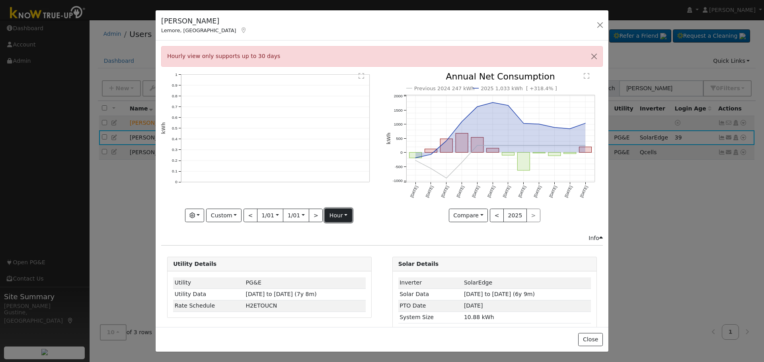
click at [336, 216] on button "hour" at bounding box center [338, 216] width 27 height 14
click at [345, 251] on link "Month" at bounding box center [352, 254] width 55 height 11
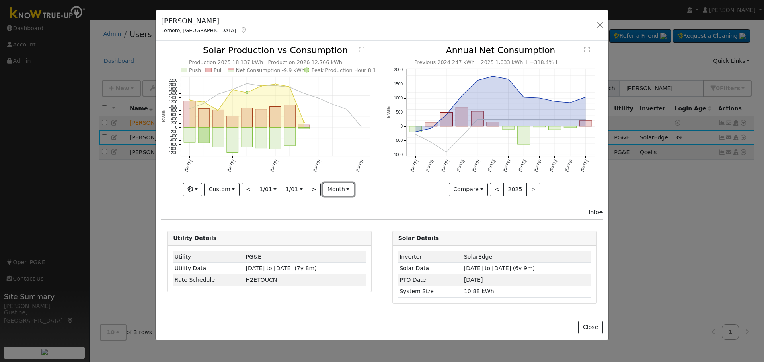
click at [345, 189] on button "month" at bounding box center [338, 190] width 31 height 14
click at [374, 166] on icon "Production 2025 18,137 kWh Production 2026 12,766 kWh Push Pull Net Consumption…" at bounding box center [269, 120] width 216 height 149
click at [208, 193] on button "Custom" at bounding box center [221, 190] width 35 height 14
click at [290, 192] on input "[DATE]" at bounding box center [293, 189] width 25 height 13
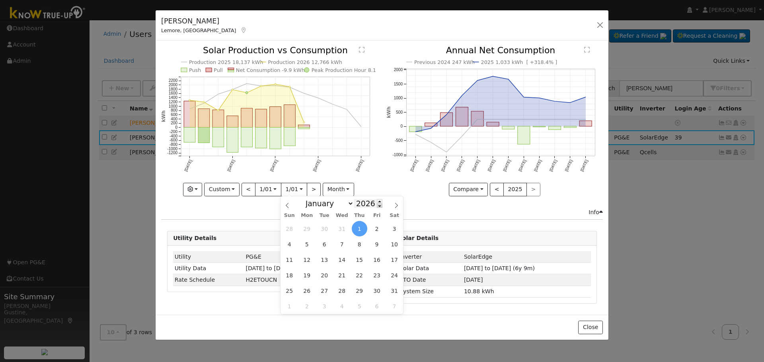
click at [377, 208] on span at bounding box center [380, 206] width 6 height 4
type input "2025"
click at [359, 186] on icon "Production 2025 18,137 kWh Production 2026 12,766 kWh Push Pull Net Consumption…" at bounding box center [269, 120] width 216 height 149
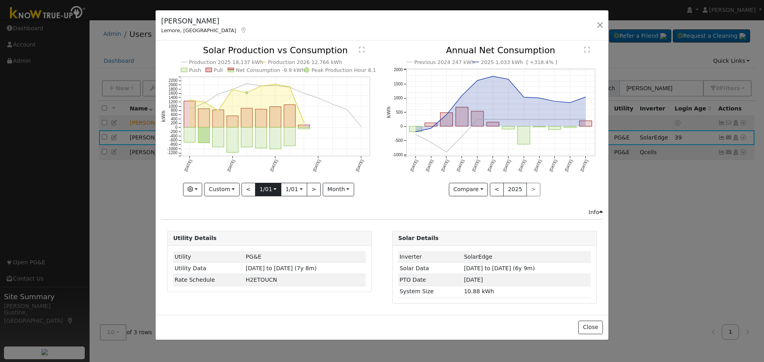
click at [269, 192] on input "[DATE]" at bounding box center [267, 189] width 25 height 13
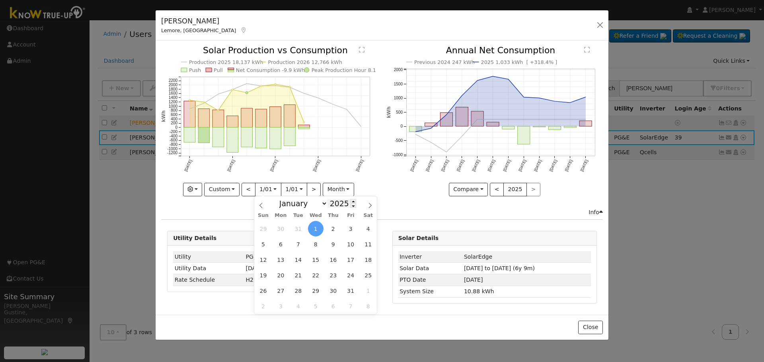
click at [335, 208] on input "2025" at bounding box center [341, 203] width 29 height 9
click at [351, 205] on div "January February March April May June July August September October November [D…" at bounding box center [316, 204] width 92 height 14
click at [351, 206] on span at bounding box center [354, 206] width 6 height 4
type input "2024"
click at [282, 228] on span "1" at bounding box center [281, 229] width 16 height 16
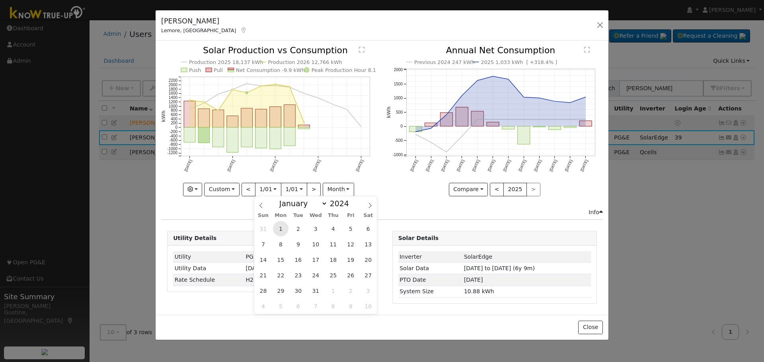
type input "[DATE]"
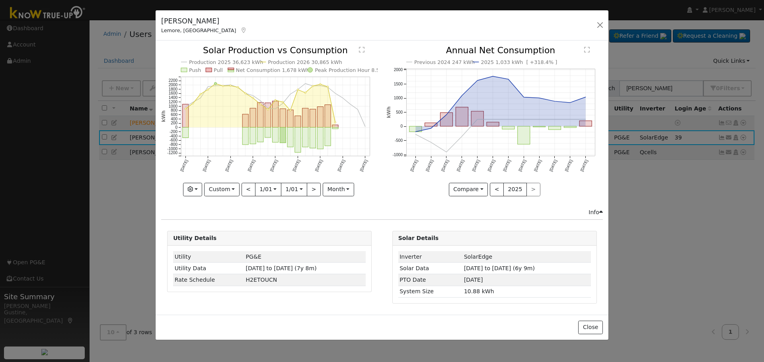
click at [297, 188] on input "[DATE]" at bounding box center [293, 189] width 25 height 13
click at [351, 205] on select "January February March April May June July August September October November De…" at bounding box center [328, 204] width 52 height 10
click at [308, 199] on select "January February March April May June July August September October November De…" at bounding box center [328, 204] width 52 height 10
click at [337, 200] on select "January February March April May June July August September October November De…" at bounding box center [328, 204] width 52 height 10
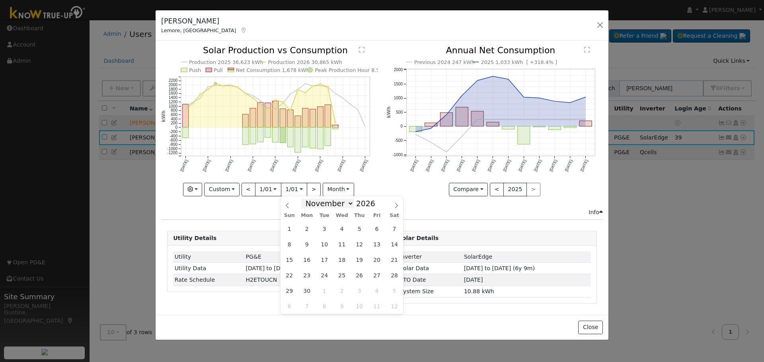
select select "11"
click at [308, 199] on select "January February March April May June July August September October November De…" at bounding box center [328, 204] width 52 height 10
click at [364, 205] on input "2026" at bounding box center [368, 203] width 29 height 9
click at [377, 205] on span at bounding box center [380, 206] width 6 height 4
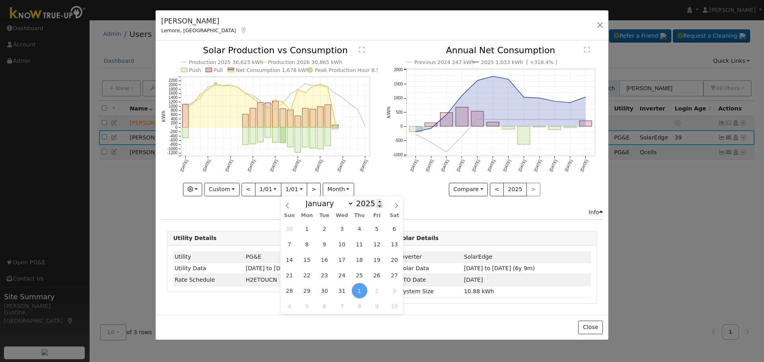
type input "2024"
click at [324, 289] on span "31" at bounding box center [325, 291] width 16 height 16
type input "[DATE]"
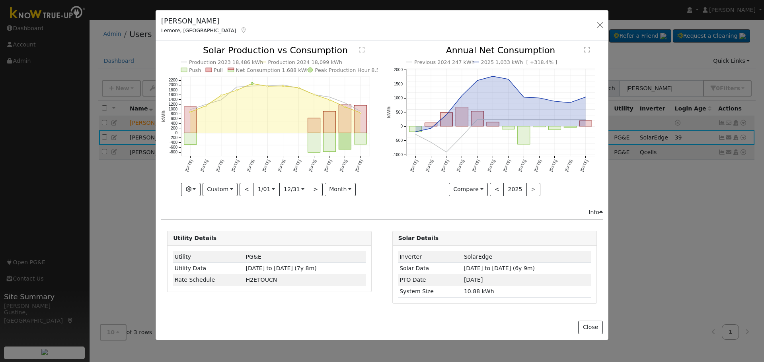
click at [380, 173] on div "Production 2023 18,486 kWh Production 2024 18,099 kWh Push Pull Net Consumption…" at bounding box center [269, 127] width 225 height 162
click at [310, 188] on button ">" at bounding box center [316, 190] width 14 height 14
type input "[DATE]"
type input "2025"
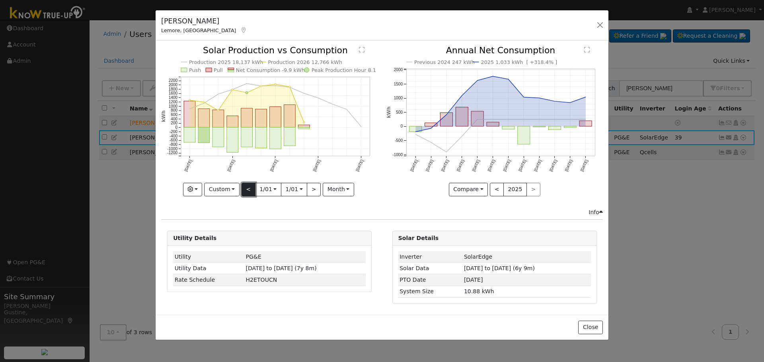
click at [246, 193] on button "<" at bounding box center [248, 190] width 14 height 14
type input "[DATE]"
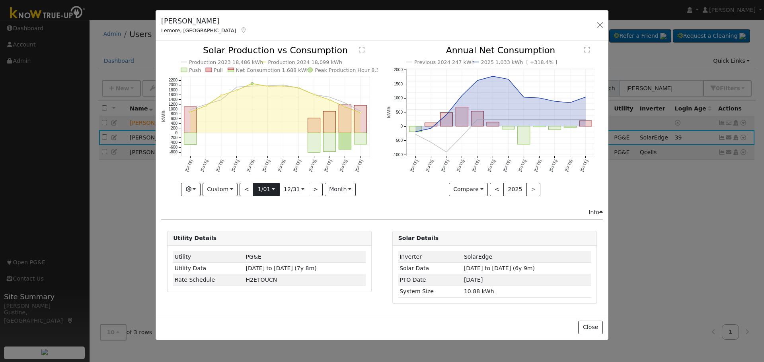
click at [259, 191] on input "[DATE]" at bounding box center [265, 189] width 25 height 13
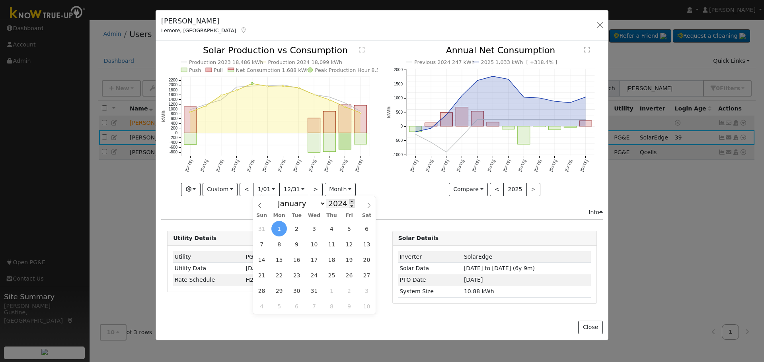
click at [349, 204] on span at bounding box center [352, 201] width 6 height 4
type input "2025"
click at [310, 227] on span "1" at bounding box center [314, 229] width 16 height 16
type input "[DATE]"
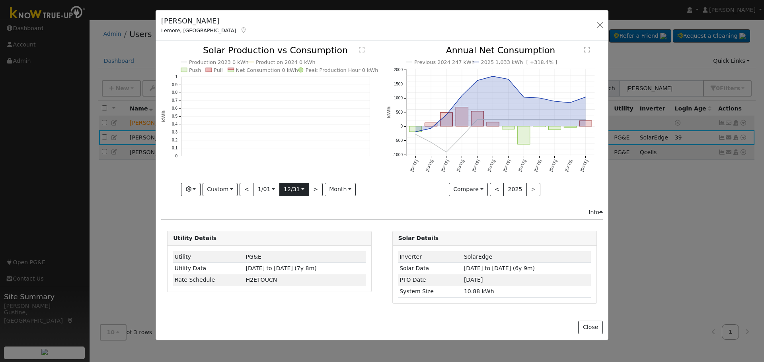
click at [294, 188] on input "[DATE]" at bounding box center [294, 189] width 29 height 13
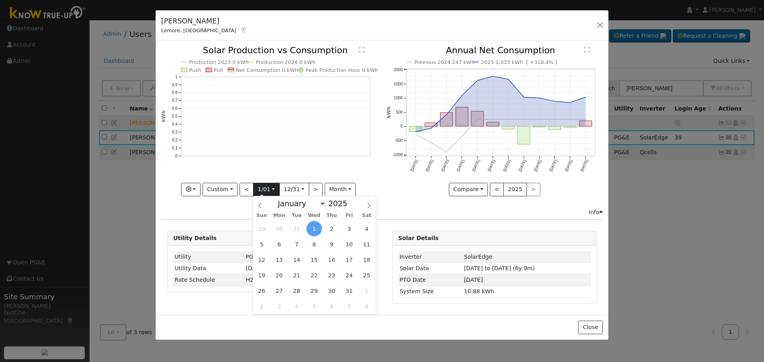
click at [272, 190] on input "[DATE]" at bounding box center [265, 189] width 25 height 13
click at [315, 228] on span "1" at bounding box center [314, 229] width 16 height 16
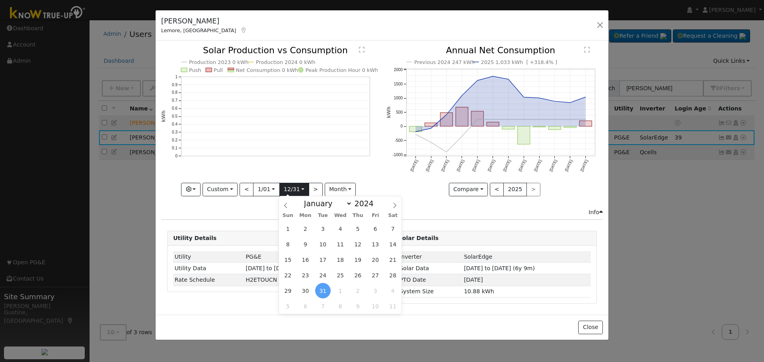
click at [286, 189] on input "[DATE]" at bounding box center [294, 189] width 29 height 13
click at [286, 202] on span at bounding box center [286, 204] width 14 height 14
select select "8"
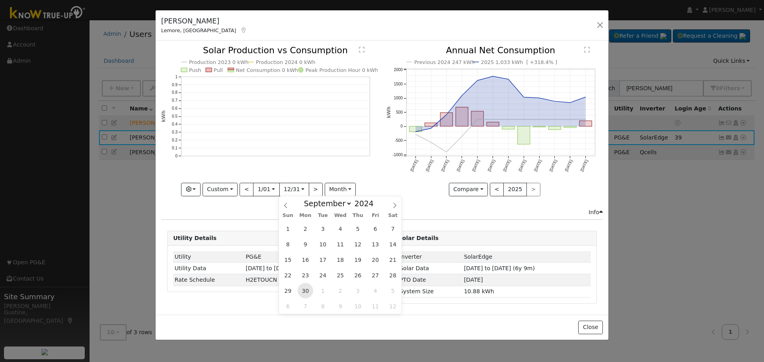
click at [306, 288] on span "30" at bounding box center [306, 291] width 16 height 16
type input "[DATE]"
click at [369, 178] on icon "Production 2023 0 kWh Production 2024 0 kWh Push Pull Net Consumption 0 kWh Pea…" at bounding box center [269, 120] width 216 height 149
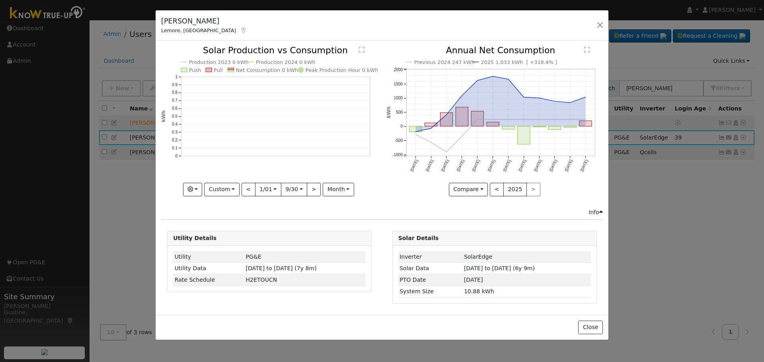
click at [334, 108] on icon "Production 2023 0 kWh Production 2024 0 kWh Push Pull Net Consumption 0 kWh Pea…" at bounding box center [269, 120] width 216 height 149
click at [297, 197] on div "Production 2023 0 kWh Production 2024 0 kWh Push Pull Net Consumption 0 kWh Pea…" at bounding box center [269, 127] width 225 height 162
click at [297, 193] on input "[DATE]" at bounding box center [293, 189] width 25 height 13
click at [377, 202] on span at bounding box center [380, 201] width 6 height 4
type input "2025"
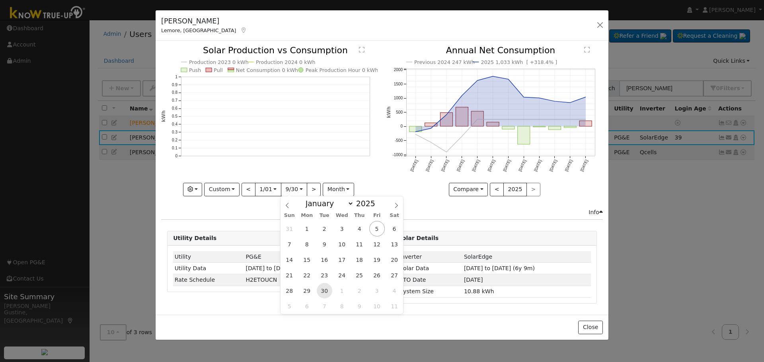
click at [327, 295] on span "30" at bounding box center [325, 291] width 16 height 16
type input "[DATE]"
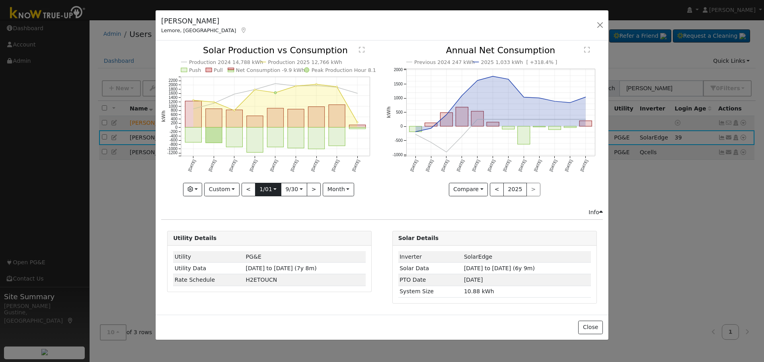
click at [270, 192] on input "[DATE]" at bounding box center [267, 189] width 25 height 13
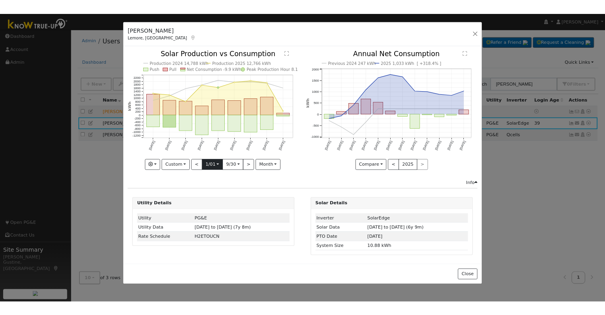
scroll to position [0, 0]
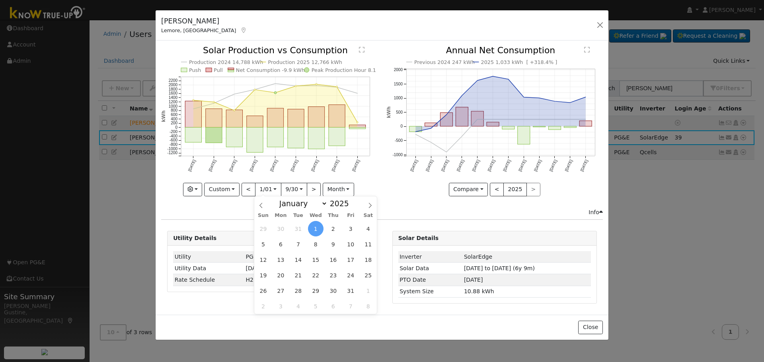
click at [382, 156] on div "Previous 2024 247 kWh 2025 1,033 kWh [ +318.4% ] [DATE] Oct '[DATE] Dec '[DATE]…" at bounding box center [494, 127] width 225 height 162
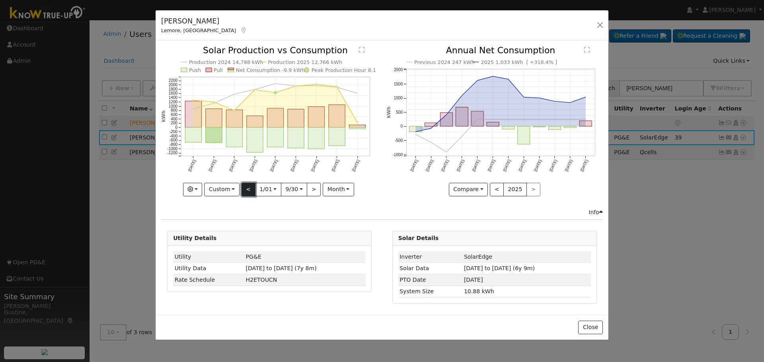
drag, startPoint x: 245, startPoint y: 191, endPoint x: 234, endPoint y: 191, distance: 10.7
click at [244, 191] on button "<" at bounding box center [248, 190] width 14 height 14
type input "[DATE]"
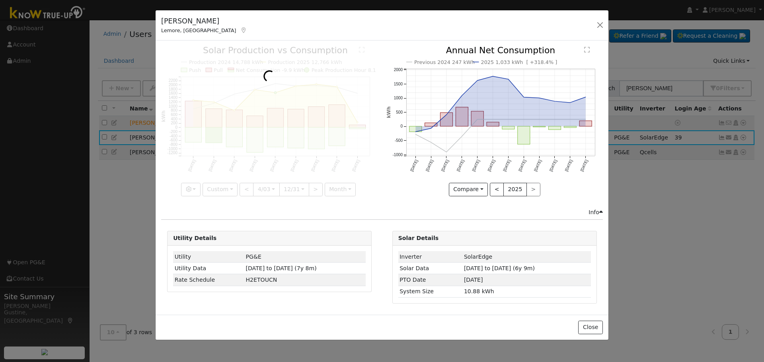
click at [226, 191] on div at bounding box center [269, 121] width 216 height 150
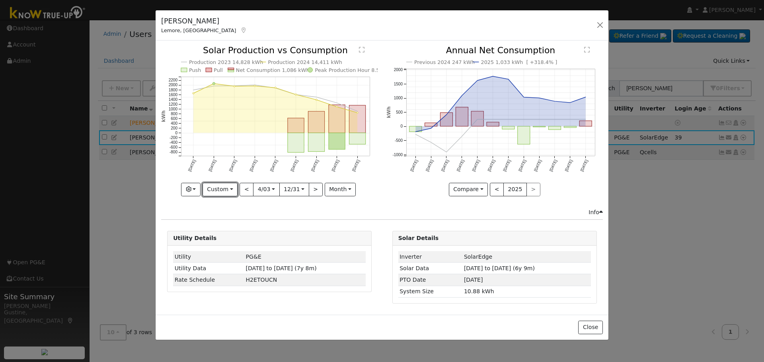
click at [226, 191] on button "Custom" at bounding box center [220, 190] width 35 height 14
click at [238, 228] on link "Month" at bounding box center [230, 228] width 55 height 11
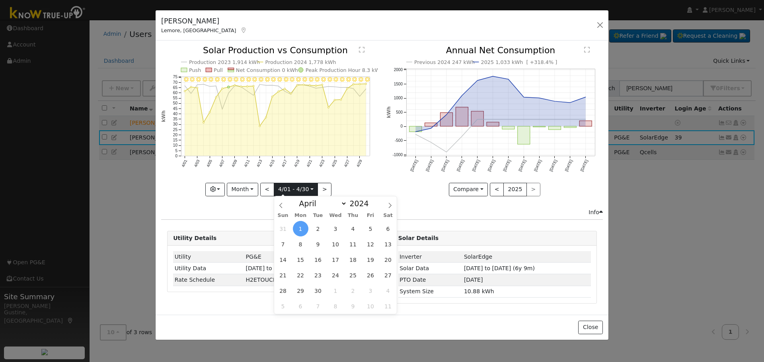
click at [310, 189] on input "[DATE]" at bounding box center [296, 189] width 44 height 13
click at [370, 203] on span at bounding box center [373, 201] width 6 height 4
type input "2025"
click at [339, 289] on span "30" at bounding box center [335, 291] width 16 height 16
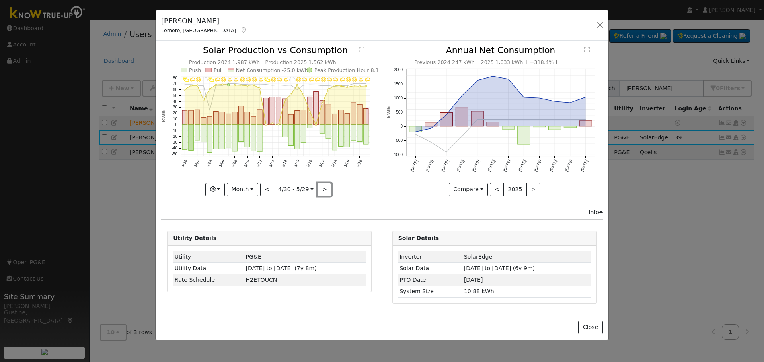
click at [320, 192] on button ">" at bounding box center [324, 190] width 14 height 14
type input "[DATE]"
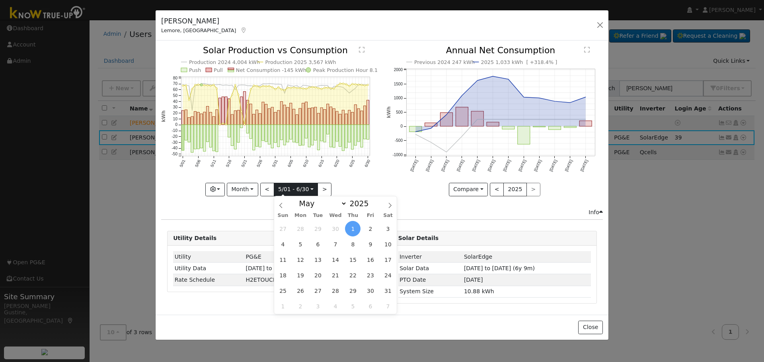
click at [308, 193] on input "[DATE]" at bounding box center [296, 189] width 44 height 13
click at [320, 204] on select "January February March April May June July August September October November De…" at bounding box center [321, 204] width 52 height 10
select select "7"
click at [301, 199] on select "January February March April May June July August September October November De…" at bounding box center [321, 204] width 52 height 10
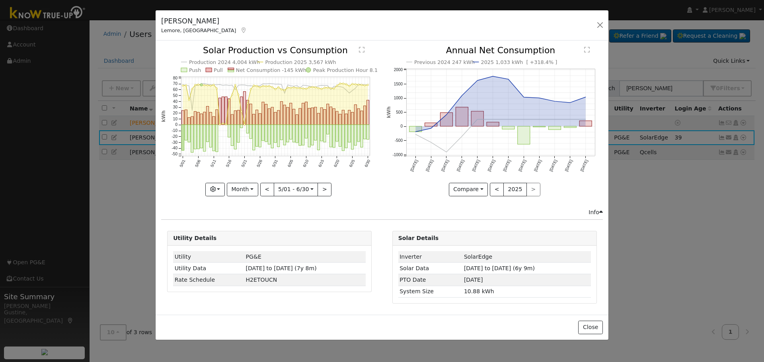
click at [263, 220] on hr at bounding box center [382, 220] width 442 height 0
click at [299, 187] on input "[DATE]" at bounding box center [296, 189] width 44 height 13
click at [315, 203] on select "January February March April May June July August September October November De…" at bounding box center [321, 204] width 52 height 10
click at [301, 199] on select "January February March April May June July August September October November De…" at bounding box center [321, 204] width 52 height 10
click at [371, 160] on icon "Production 2024 4,004 kWh Production 2025 3,567 kWh Push Pull Net Consumption -…" at bounding box center [269, 120] width 216 height 149
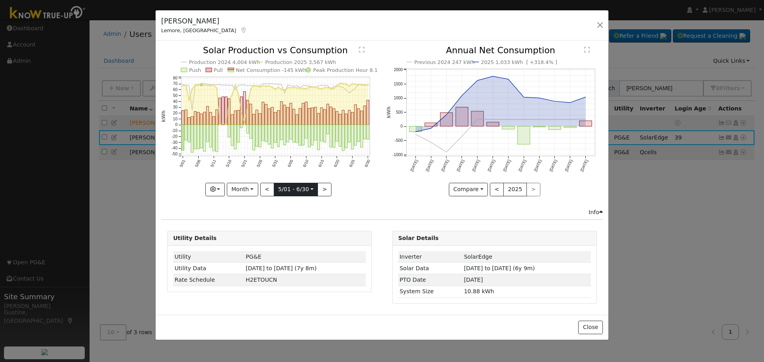
click at [312, 189] on input "[DATE]" at bounding box center [296, 189] width 44 height 13
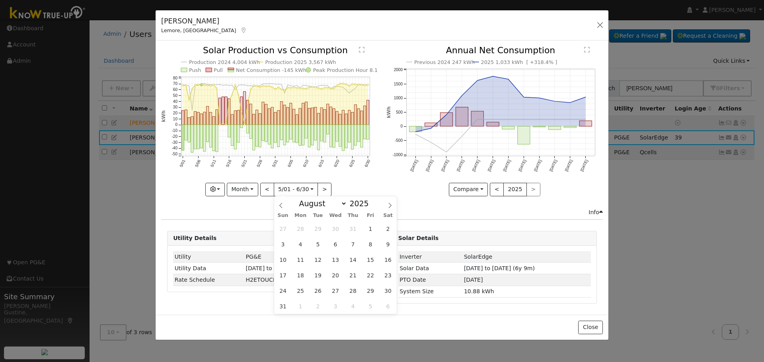
click at [260, 189] on icon "Production 2024 4,004 kWh Production 2025 3,567 kWh Push Pull Net Consumption -…" at bounding box center [269, 120] width 216 height 149
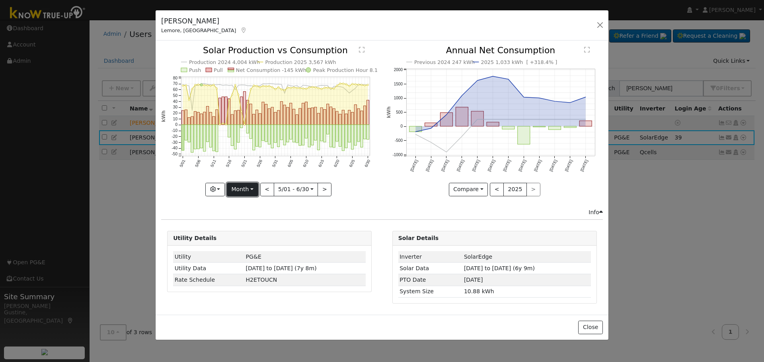
click at [253, 191] on button "Month" at bounding box center [242, 190] width 31 height 14
click at [252, 228] on link "Month" at bounding box center [254, 228] width 55 height 11
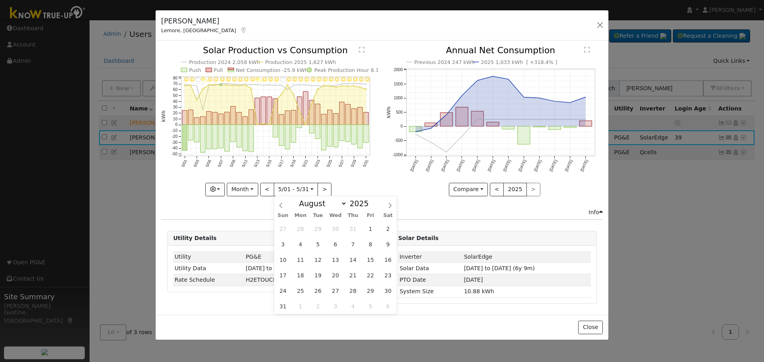
click at [294, 192] on input "[DATE]" at bounding box center [296, 189] width 44 height 13
click at [331, 202] on select "January February March April May June July August September October November De…" at bounding box center [321, 204] width 52 height 10
click at [367, 228] on span "1" at bounding box center [370, 229] width 16 height 16
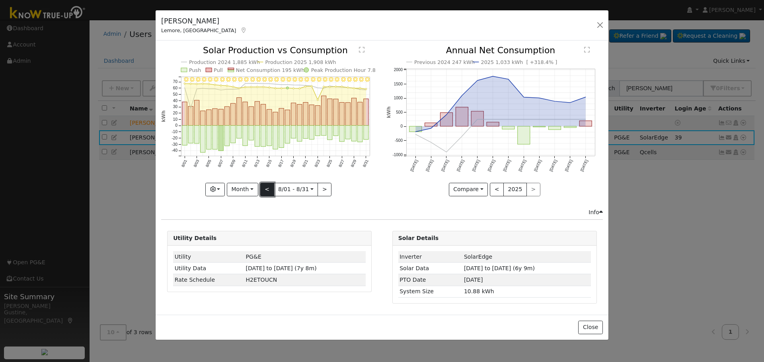
click at [265, 189] on button "<" at bounding box center [267, 190] width 14 height 14
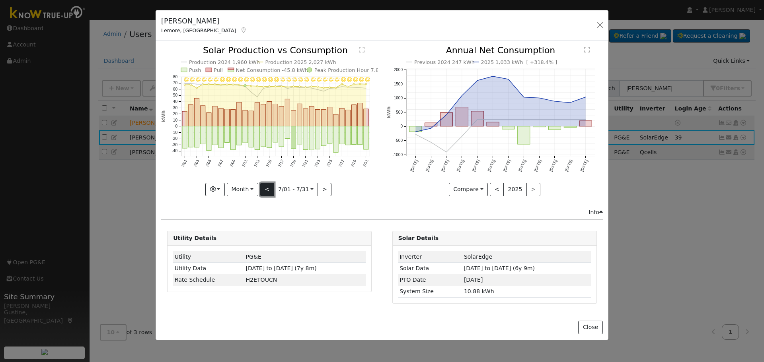
click at [264, 185] on button "<" at bounding box center [267, 190] width 14 height 14
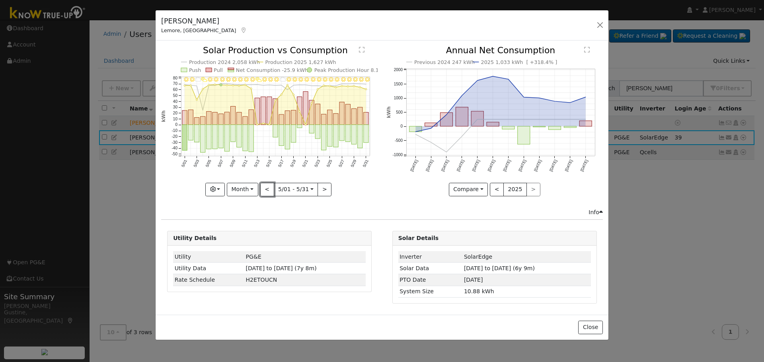
click at [264, 185] on button "<" at bounding box center [267, 190] width 14 height 14
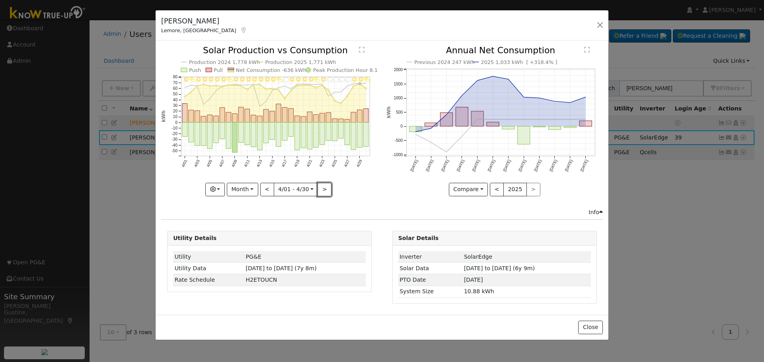
click at [325, 191] on button ">" at bounding box center [324, 190] width 14 height 14
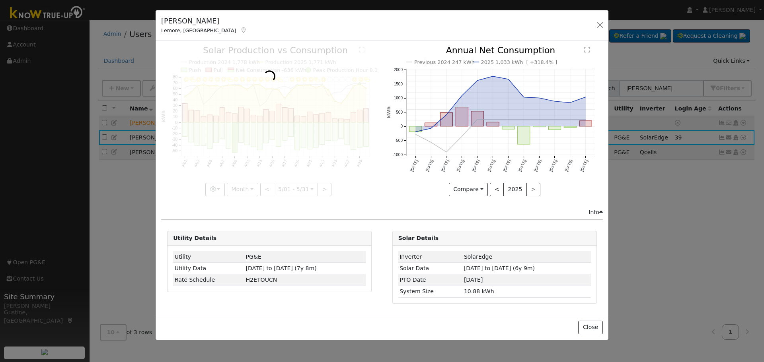
click at [325, 191] on div at bounding box center [269, 121] width 216 height 150
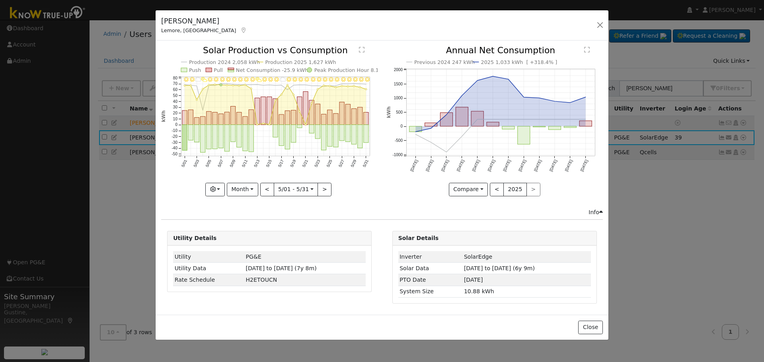
click at [325, 191] on div "5/31 - Clear 5/30 - Clear 5/29 - Clear 5/28 - Clear 5/27 - Clear 5/26 - MostlyC…" at bounding box center [269, 121] width 216 height 150
click at [325, 191] on button ">" at bounding box center [324, 190] width 14 height 14
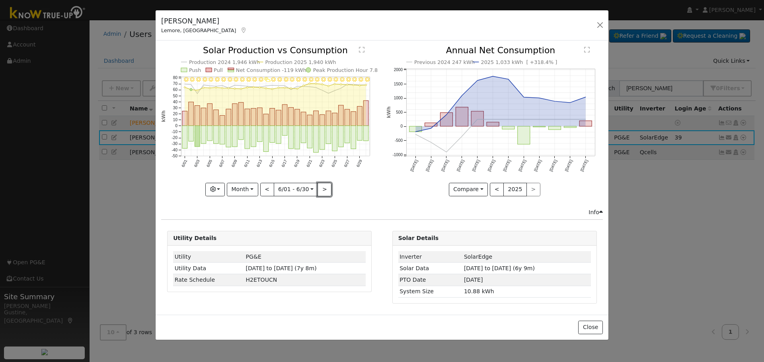
click at [324, 192] on button ">" at bounding box center [324, 190] width 14 height 14
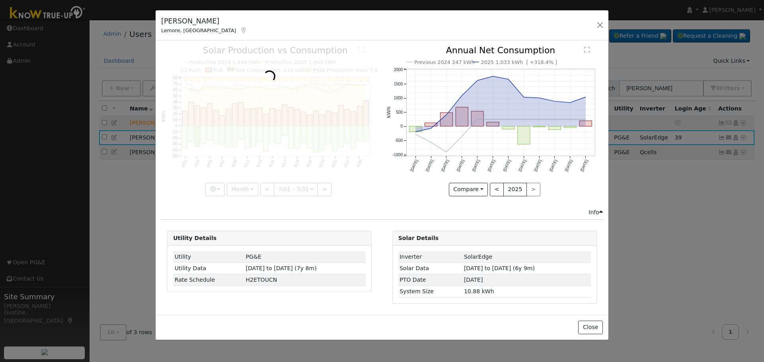
click at [324, 192] on div at bounding box center [269, 121] width 216 height 150
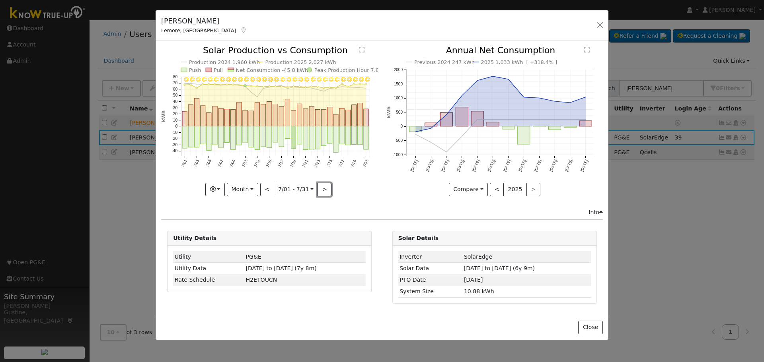
click at [324, 192] on button ">" at bounding box center [324, 190] width 14 height 14
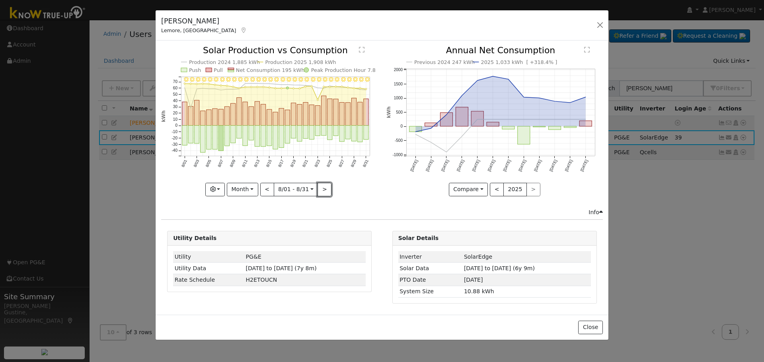
click at [324, 192] on button ">" at bounding box center [324, 190] width 14 height 14
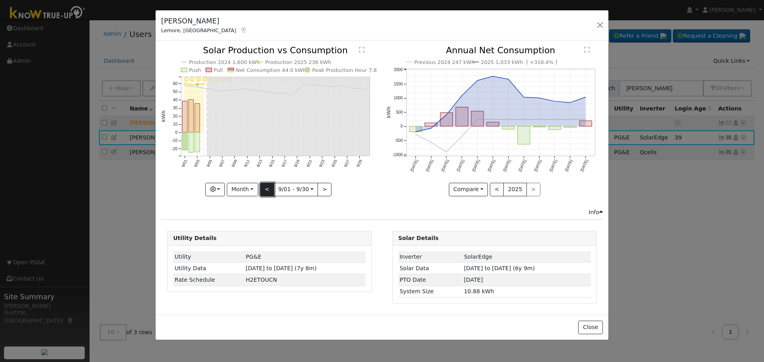
click at [268, 193] on button "<" at bounding box center [267, 190] width 14 height 14
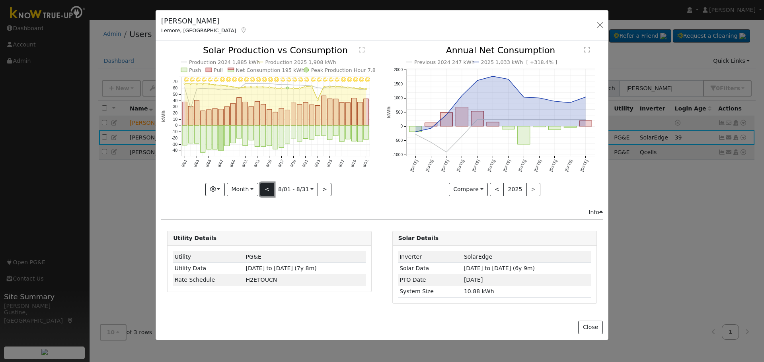
click at [265, 190] on button "<" at bounding box center [267, 190] width 14 height 14
type input "[DATE]"
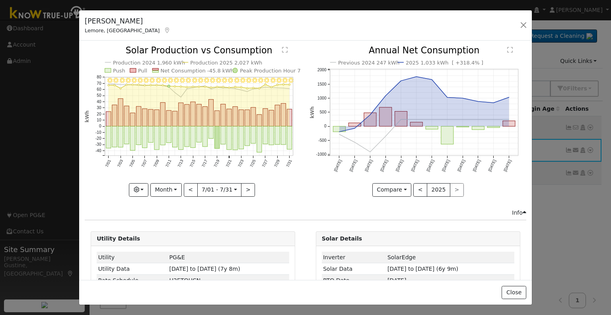
click at [41, 88] on div "[PERSON_NAME] [PERSON_NAME], [GEOGRAPHIC_DATA] - Default Ac... - Default Accoun…" at bounding box center [305, 157] width 611 height 315
click at [523, 25] on button "button" at bounding box center [523, 24] width 11 height 11
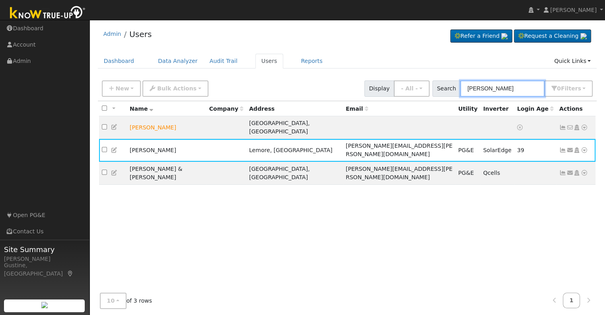
drag, startPoint x: 499, startPoint y: 87, endPoint x: 255, endPoint y: 75, distance: 245.0
click at [284, 80] on div "New Add User Quick Add Quick Connect Quick Convert Lead Bulk Actions Send Email…" at bounding box center [347, 87] width 494 height 19
type input "[PERSON_NAME]"
